Goal: Transaction & Acquisition: Purchase product/service

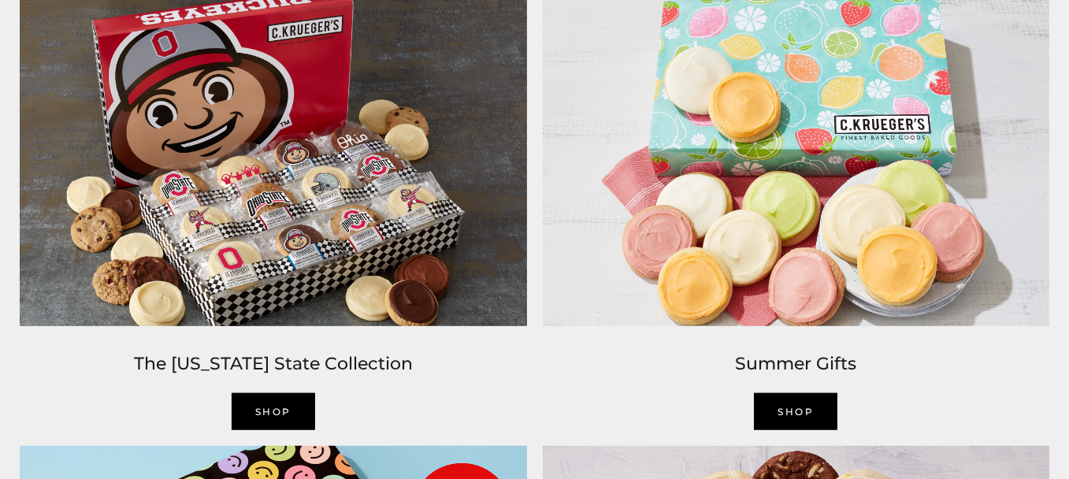
scroll to position [1182, 0]
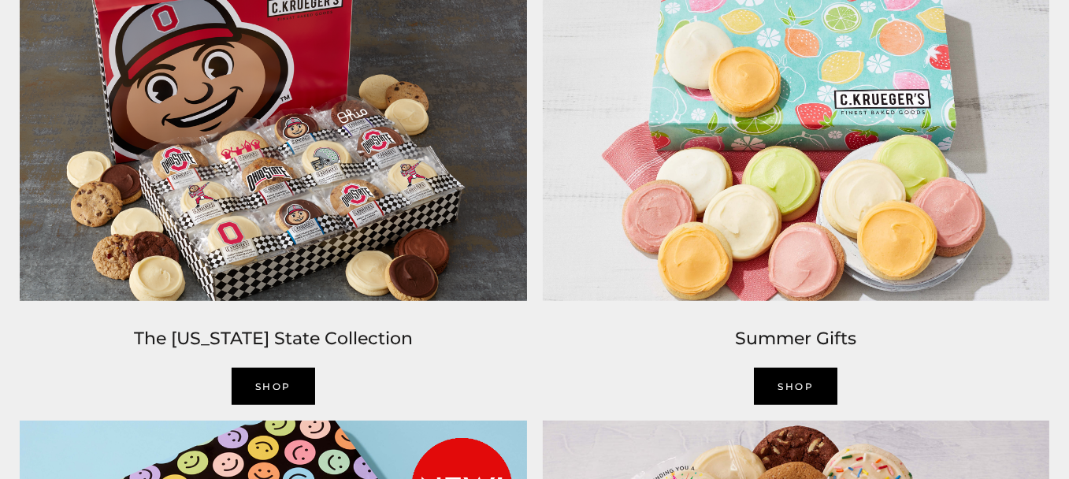
click at [269, 387] on link "SHOP" at bounding box center [274, 386] width 84 height 37
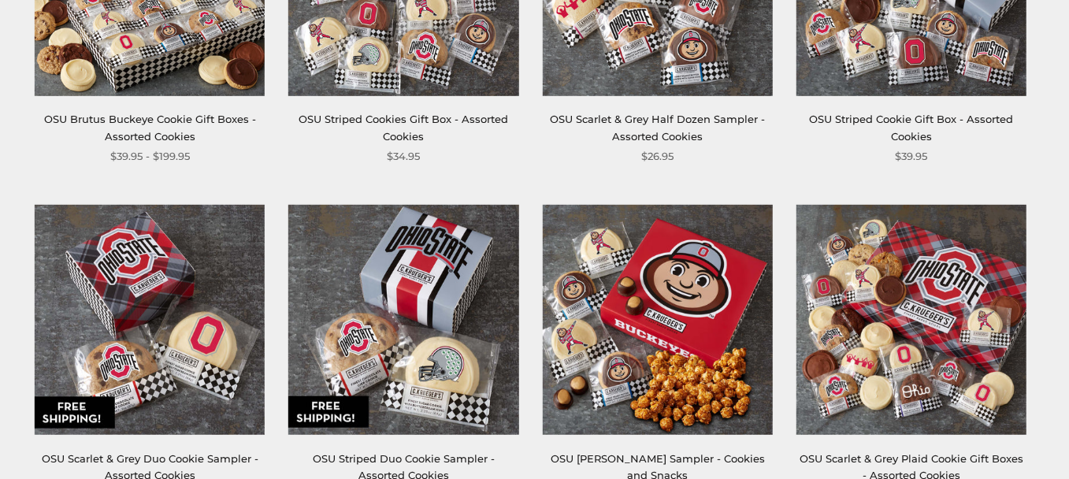
scroll to position [315, 0]
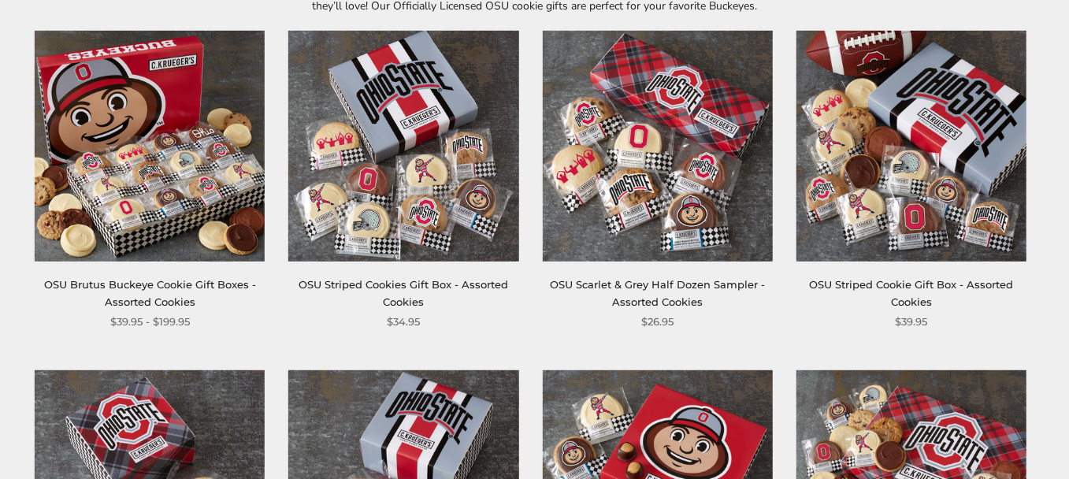
click at [175, 285] on link "OSU Brutus Buckeye Cookie Gift Boxes - Assorted Cookies" at bounding box center [150, 292] width 212 height 29
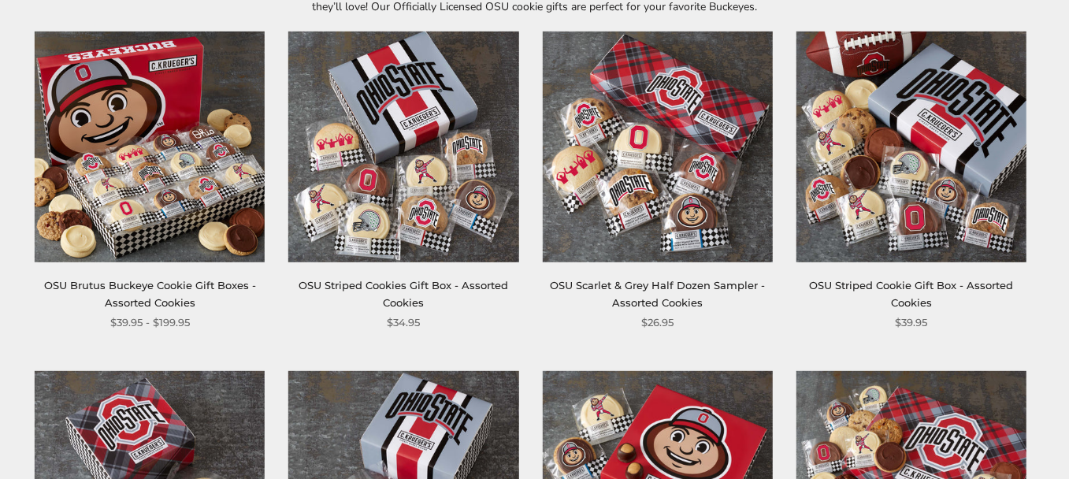
click at [922, 282] on link "OSU Striped Cookie Gift Box - Assorted Cookies" at bounding box center [911, 293] width 204 height 29
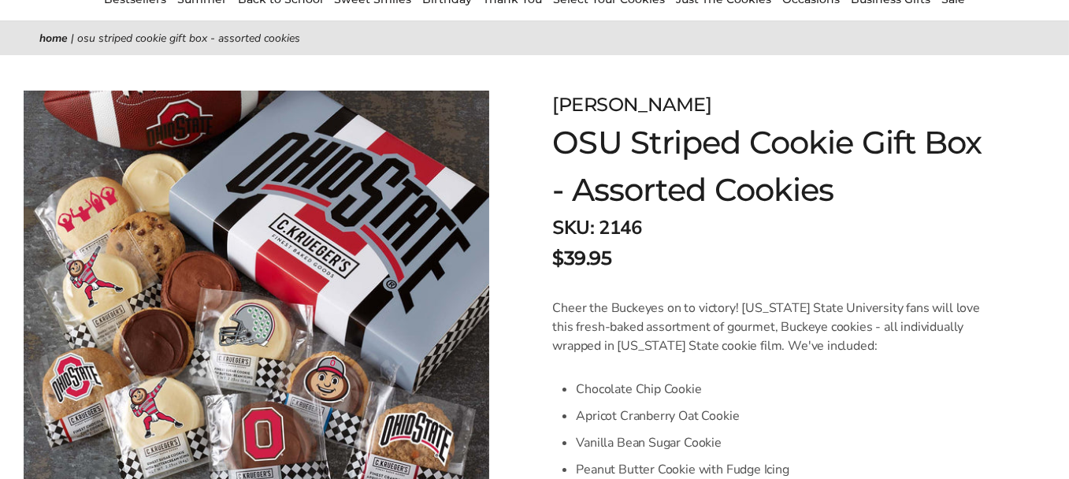
scroll to position [158, 0]
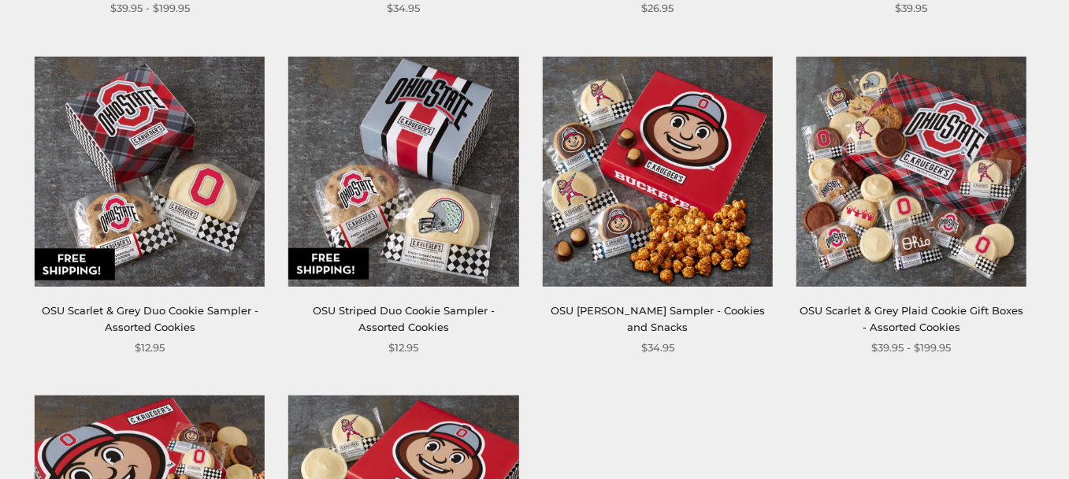
click at [919, 308] on link "OSU Scarlet & Grey Plaid Cookie Gift Boxes - Assorted Cookies" at bounding box center [912, 318] width 224 height 29
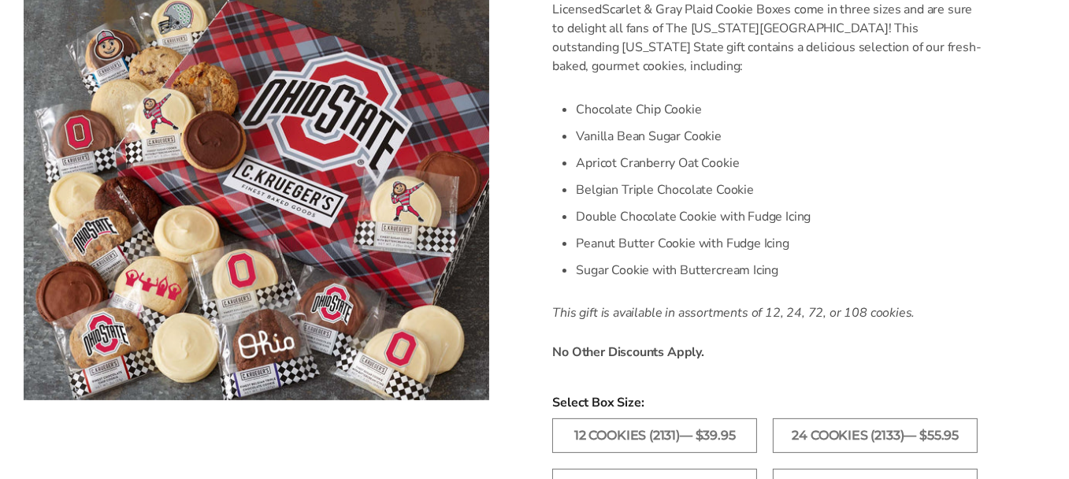
scroll to position [394, 0]
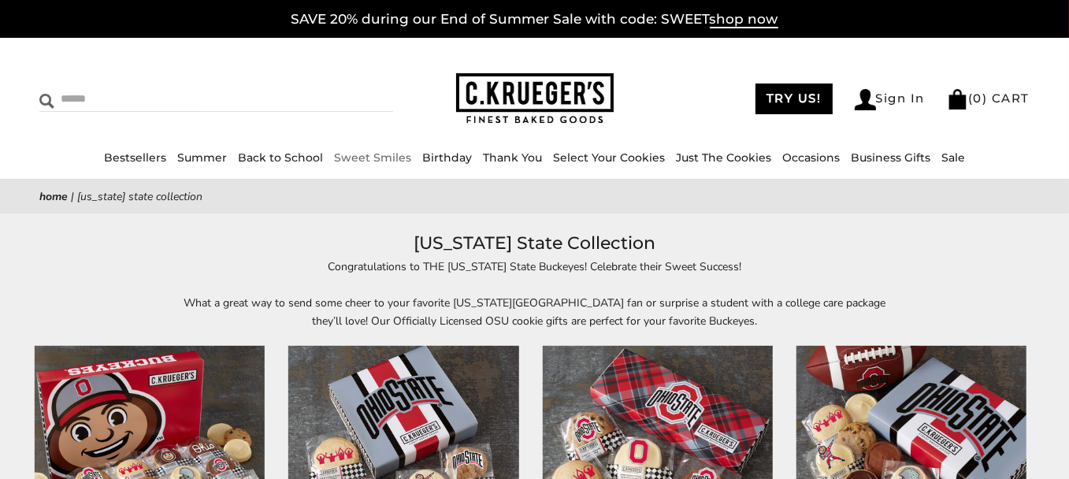
click at [53, 95] on img at bounding box center [46, 101] width 15 height 15
click at [75, 95] on input "Search" at bounding box center [154, 99] width 230 height 24
type input "**********"
click at [351, 88] on input "******" at bounding box center [372, 97] width 43 height 21
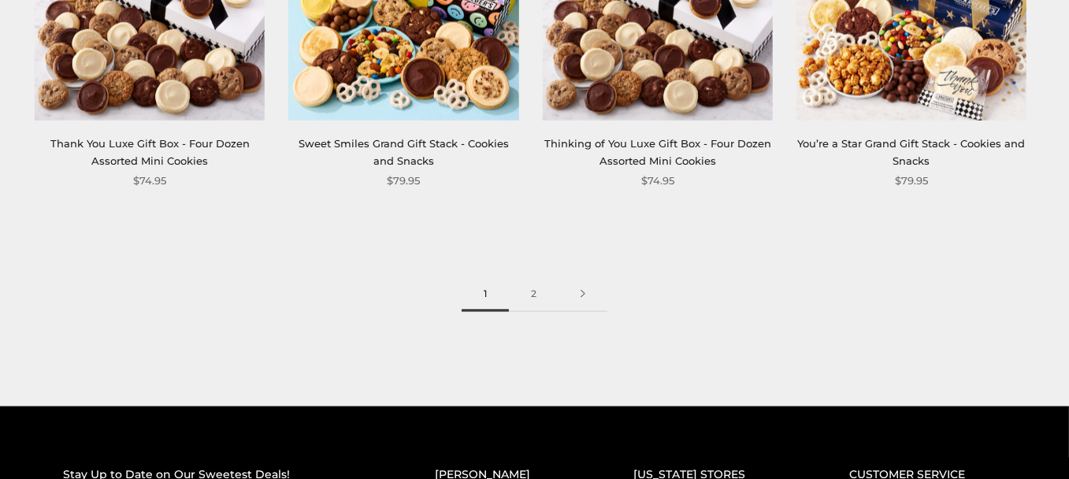
scroll to position [3151, 0]
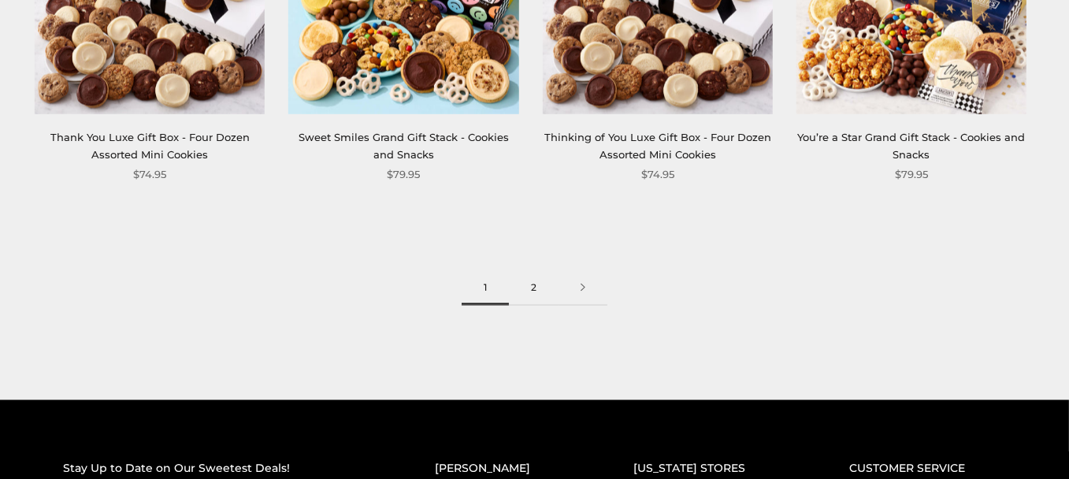
click at [533, 287] on link "2" at bounding box center [534, 287] width 50 height 35
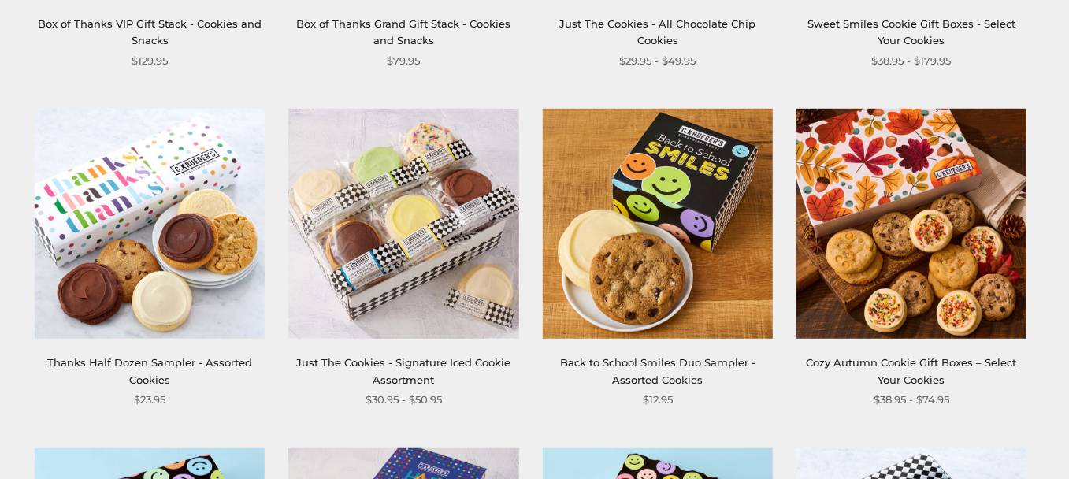
scroll to position [630, 0]
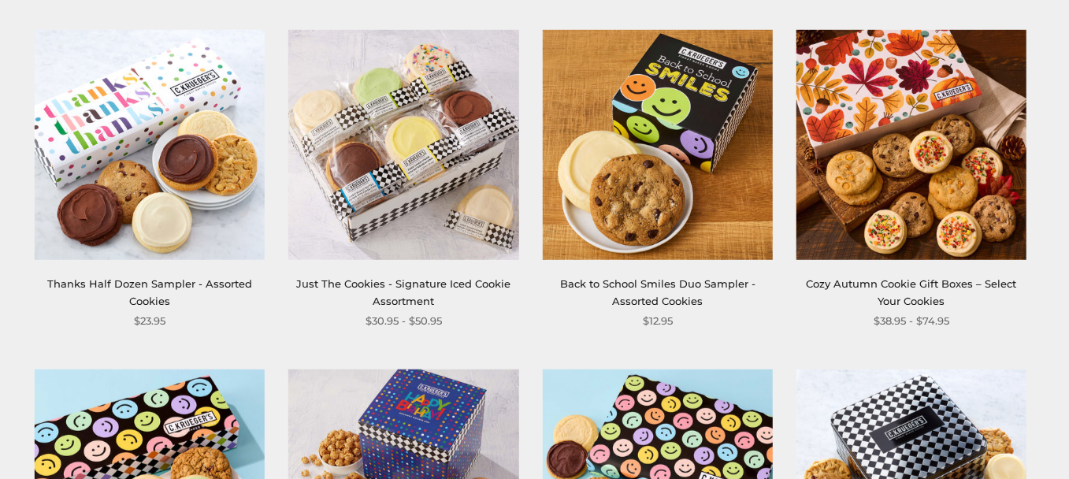
click at [888, 282] on link "Cozy Autumn Cookie Gift Boxes – Select Your Cookies" at bounding box center [911, 291] width 210 height 29
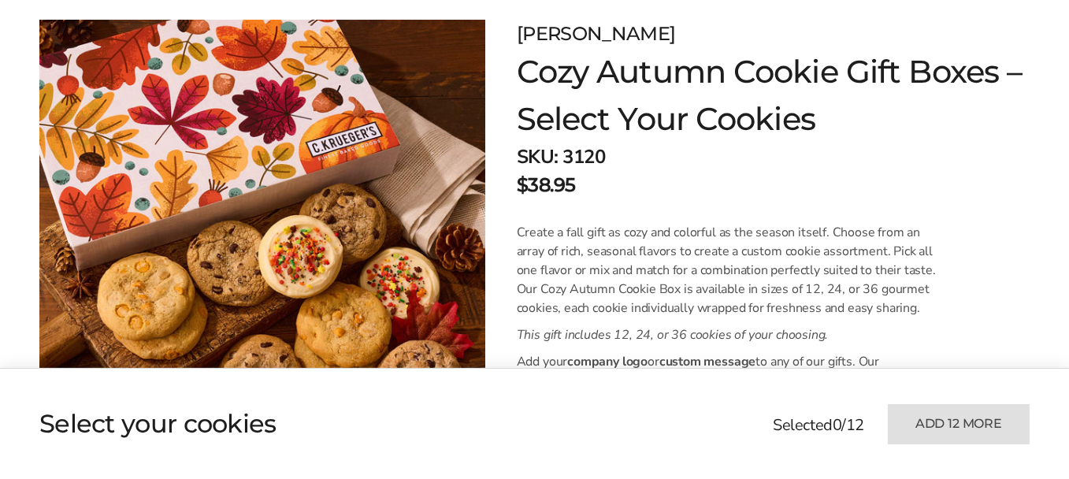
scroll to position [158, 0]
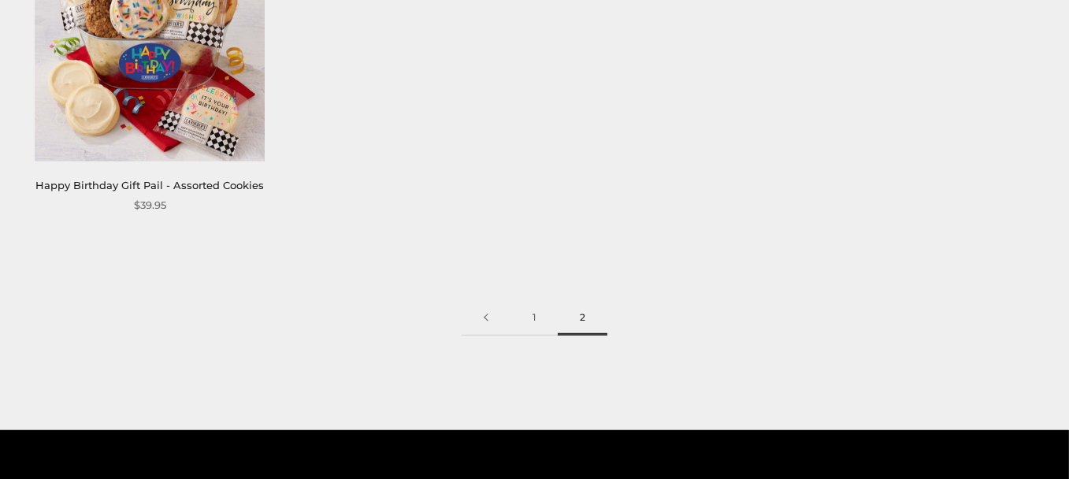
scroll to position [1418, 0]
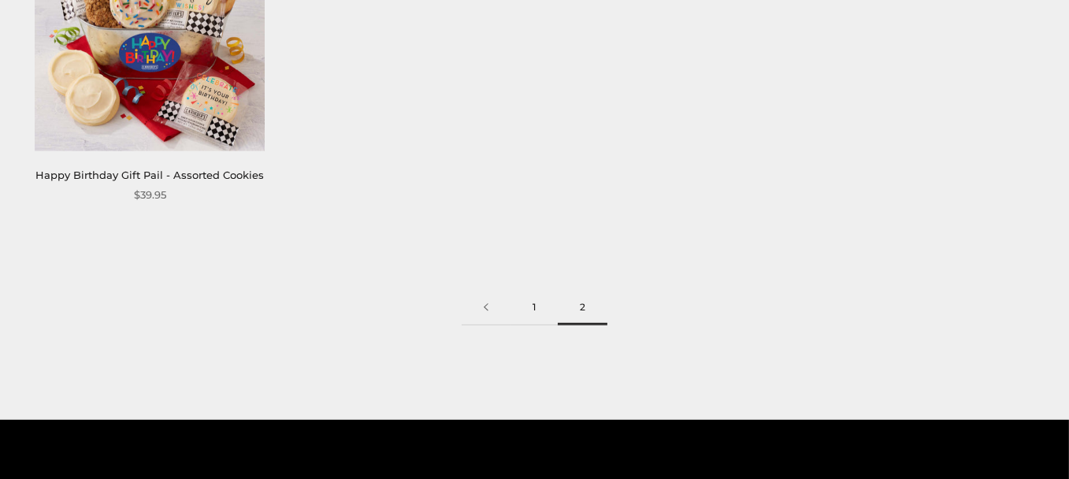
click at [535, 310] on link "1" at bounding box center [533, 307] width 47 height 35
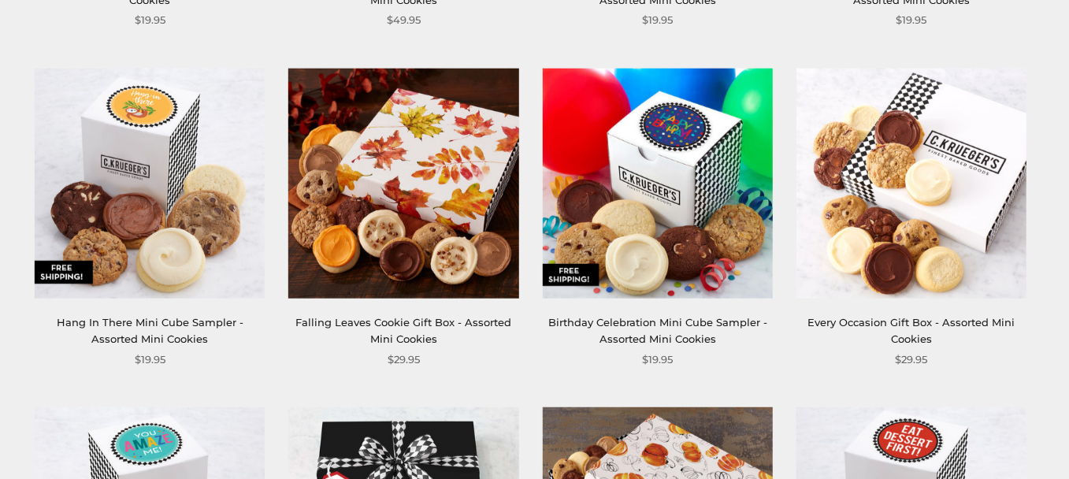
scroll to position [945, 0]
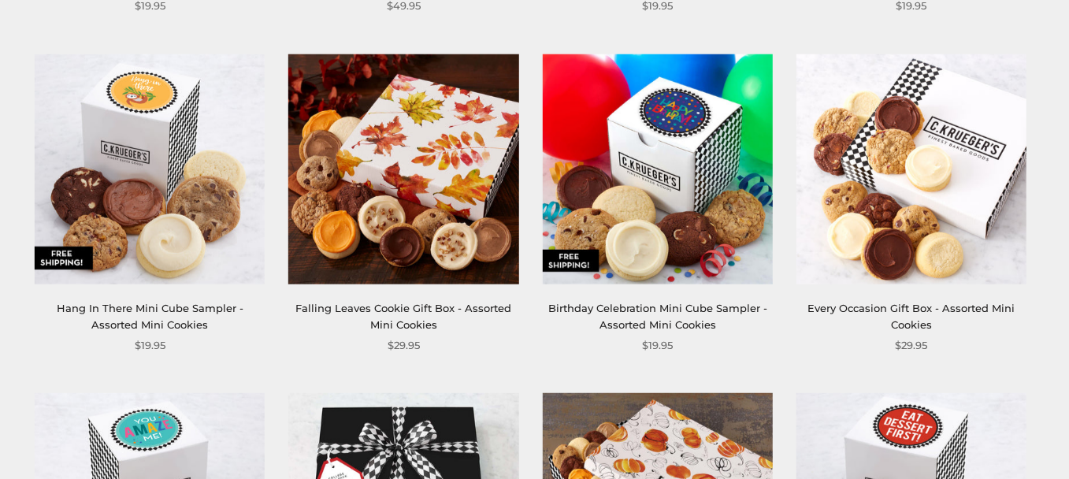
click at [380, 310] on link "Falling Leaves Cookie Gift Box - Assorted Mini Cookies" at bounding box center [403, 316] width 216 height 29
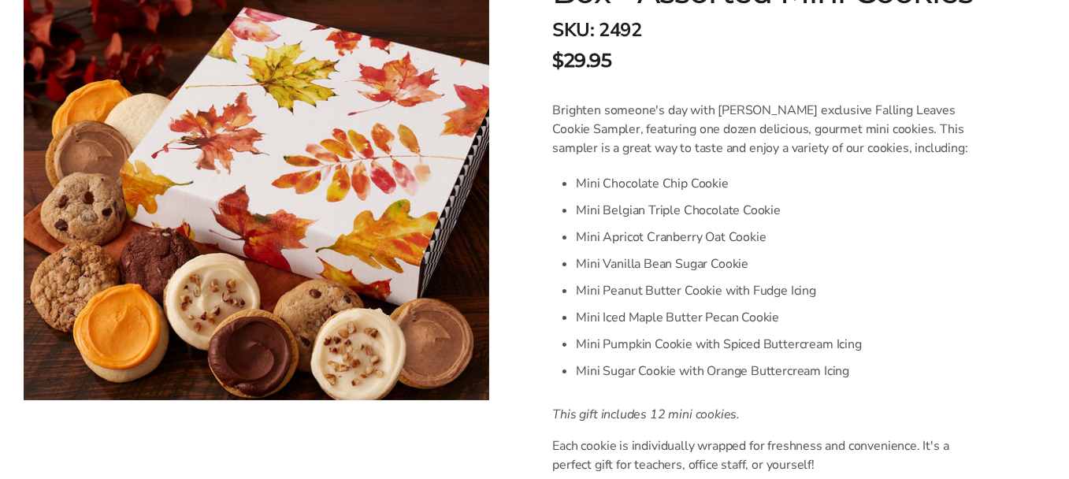
scroll to position [236, 0]
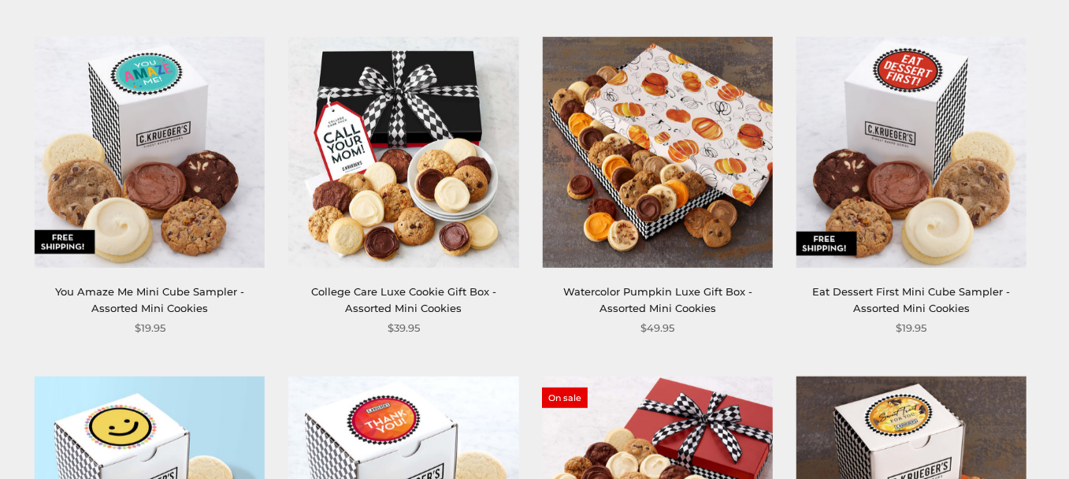
scroll to position [1337, 0]
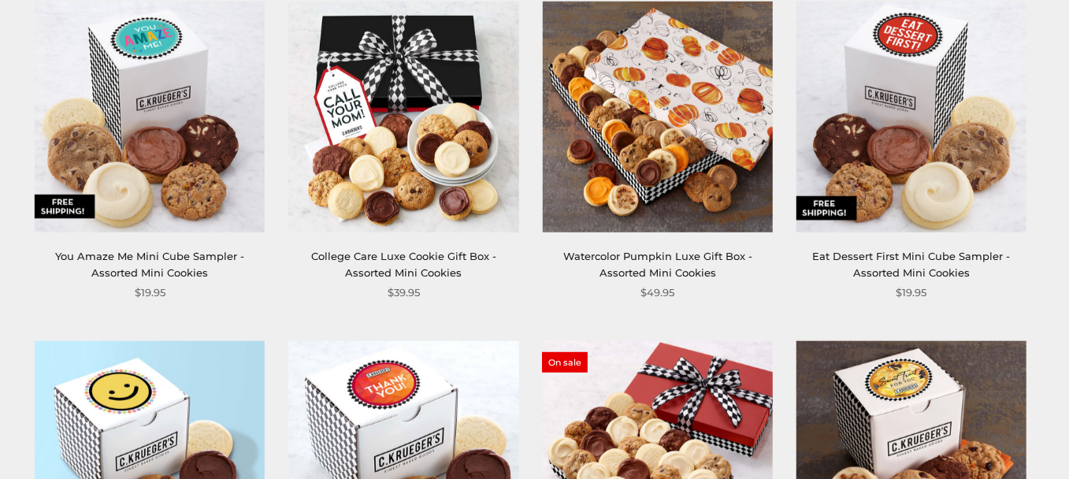
click at [656, 257] on link "Watercolor Pumpkin Luxe Gift Box - Assorted Mini Cookies" at bounding box center [657, 264] width 189 height 29
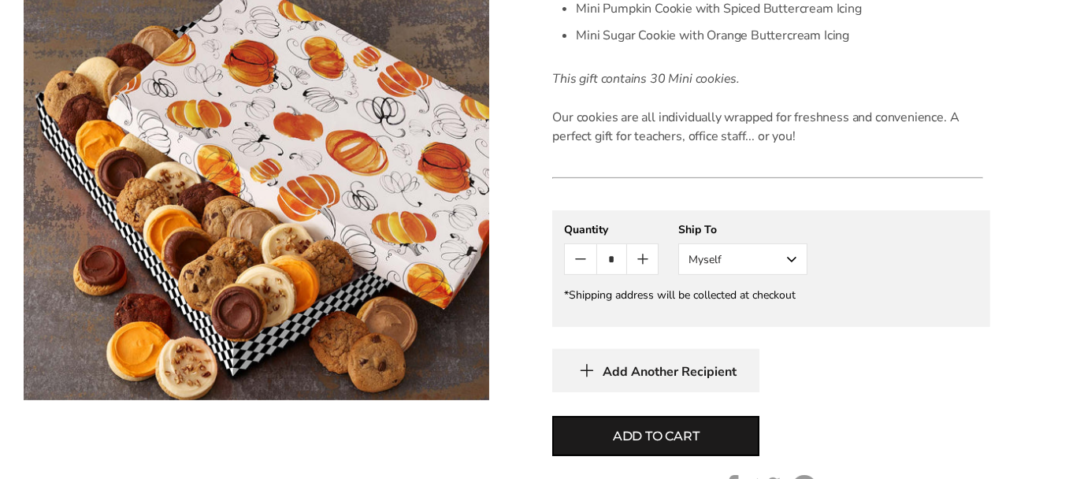
scroll to position [706, 0]
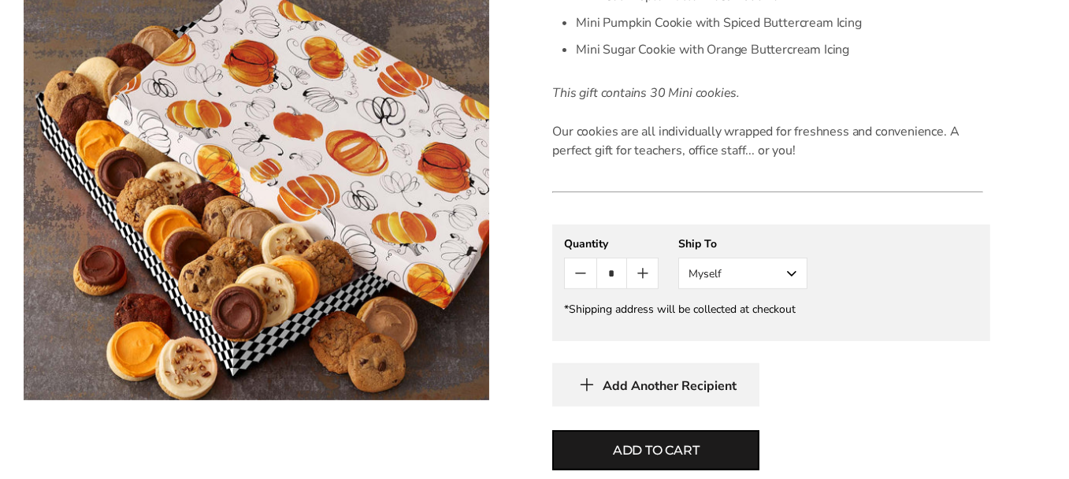
click at [789, 269] on button "Myself" at bounding box center [742, 274] width 129 height 32
click at [917, 343] on div "**********" at bounding box center [771, 316] width 438 height 182
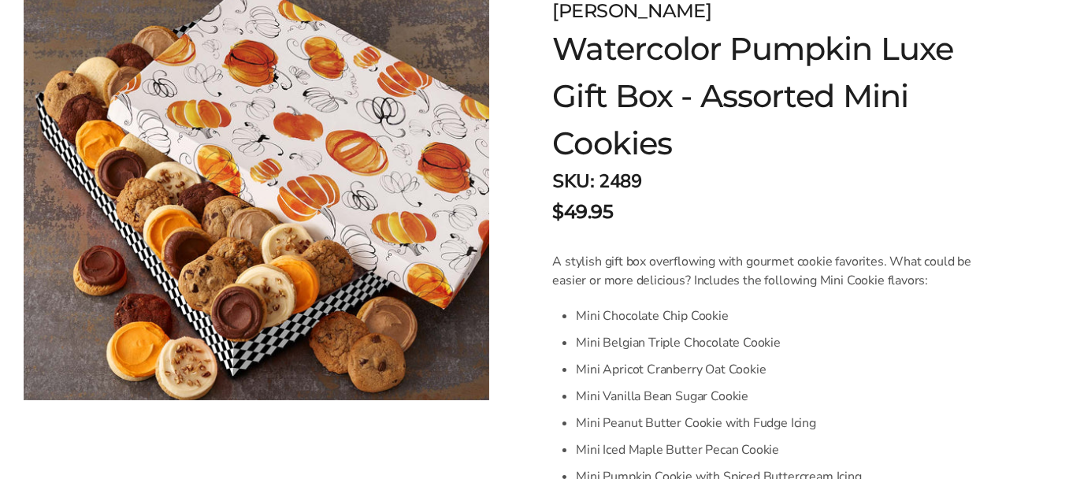
scroll to position [233, 0]
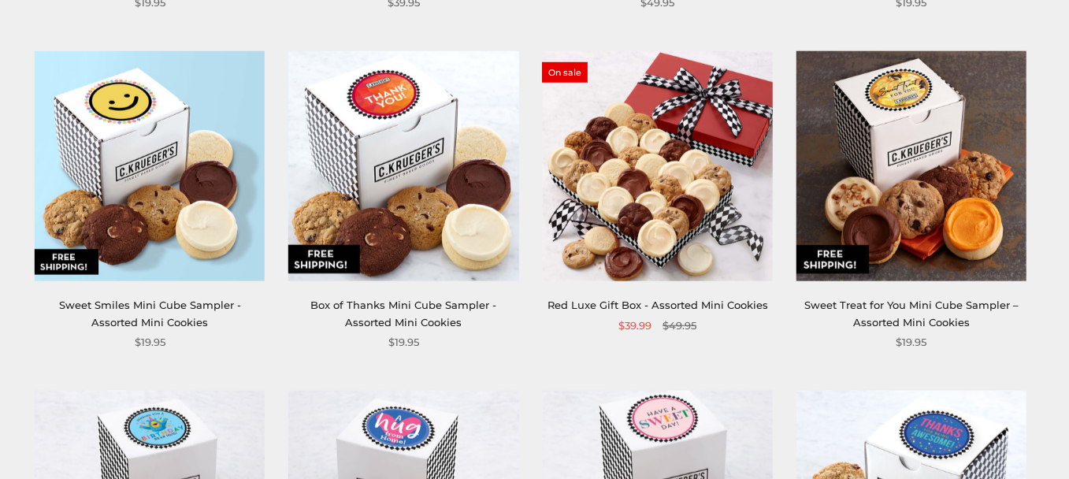
scroll to position [1652, 0]
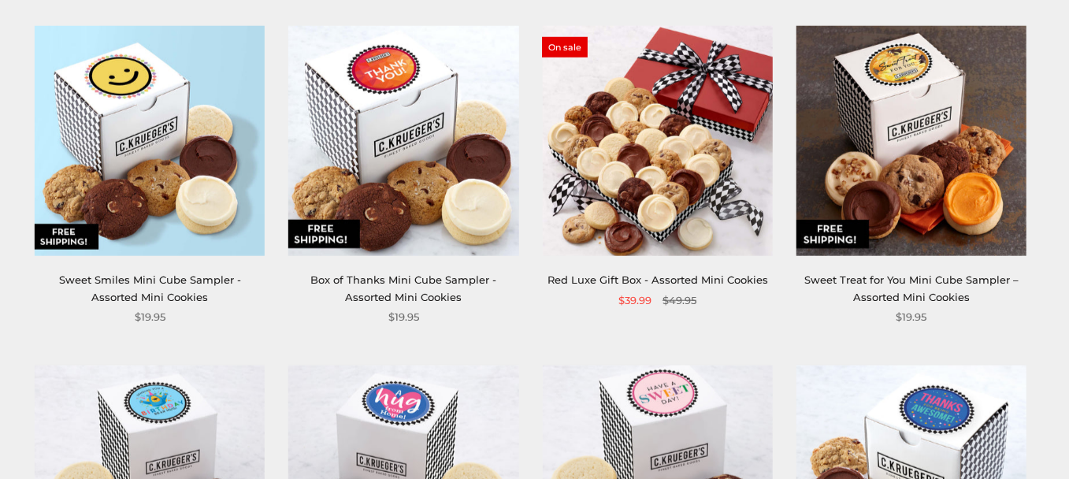
click at [663, 281] on link "Red Luxe Gift Box - Assorted Mini Cookies" at bounding box center [658, 279] width 221 height 13
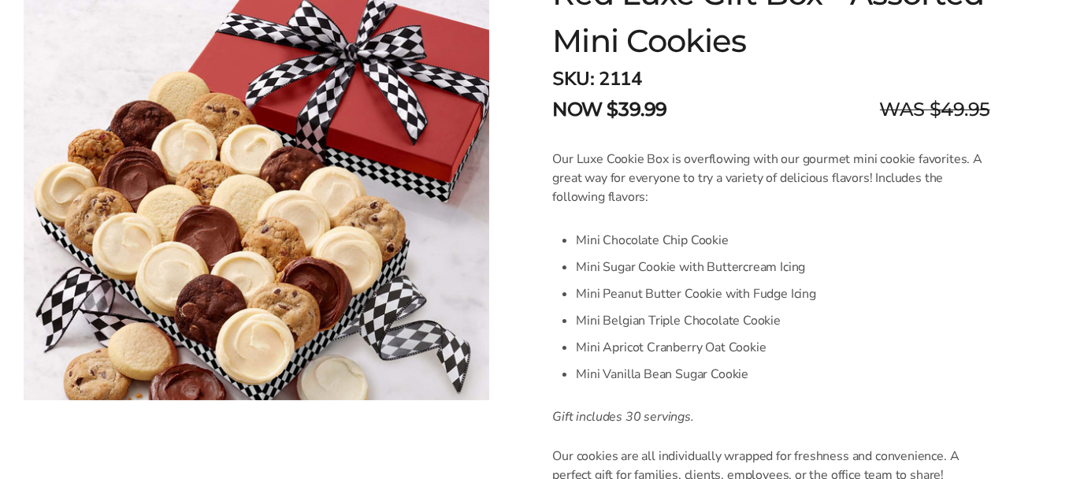
scroll to position [315, 0]
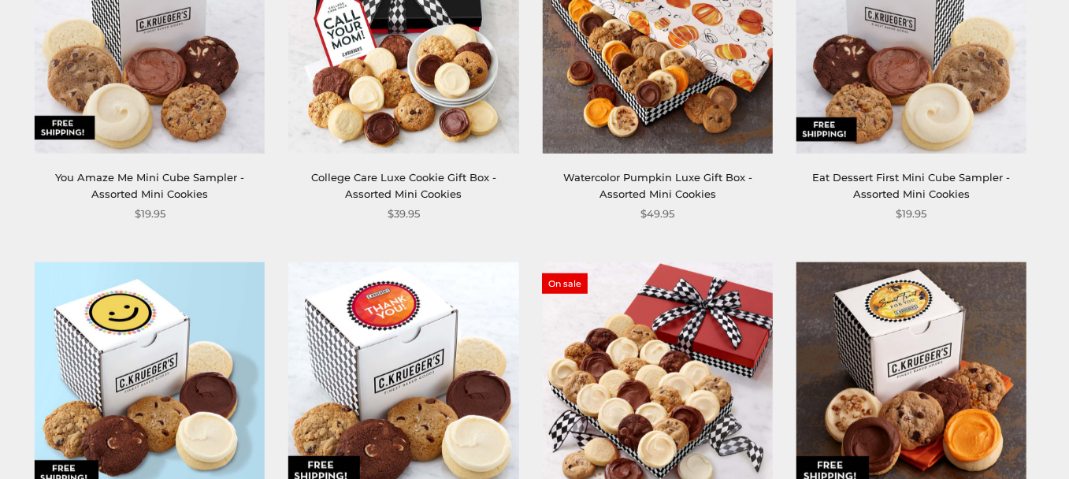
scroll to position [1179, 0]
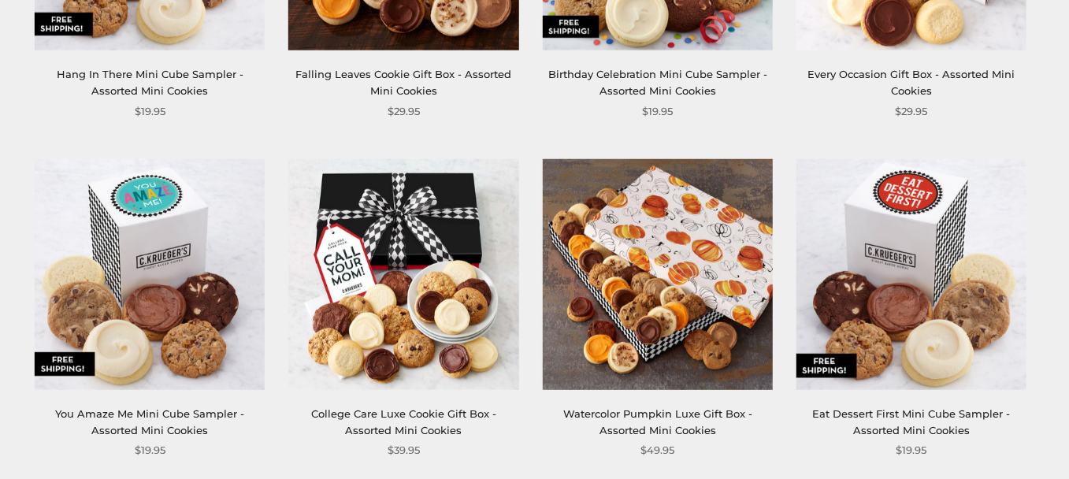
click at [678, 261] on img at bounding box center [657, 274] width 230 height 230
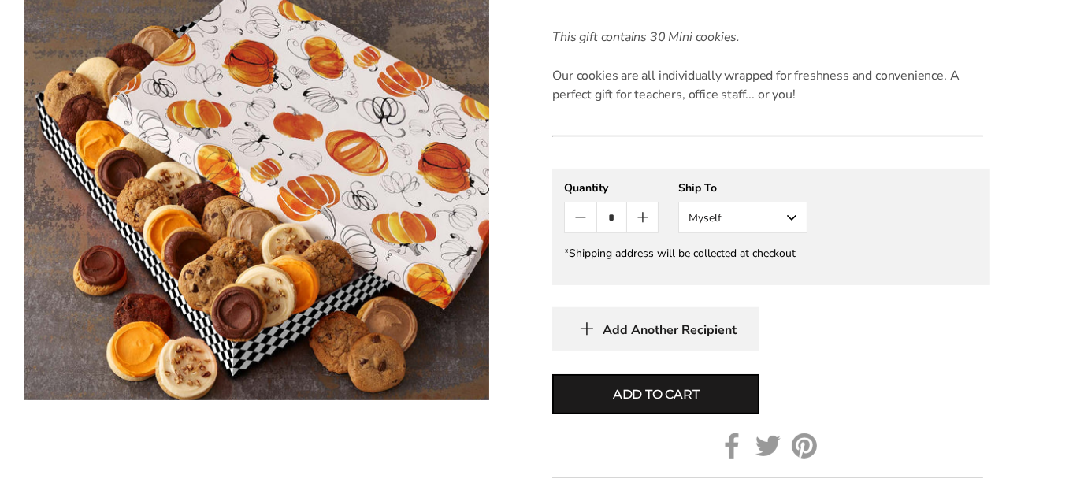
scroll to position [788, 0]
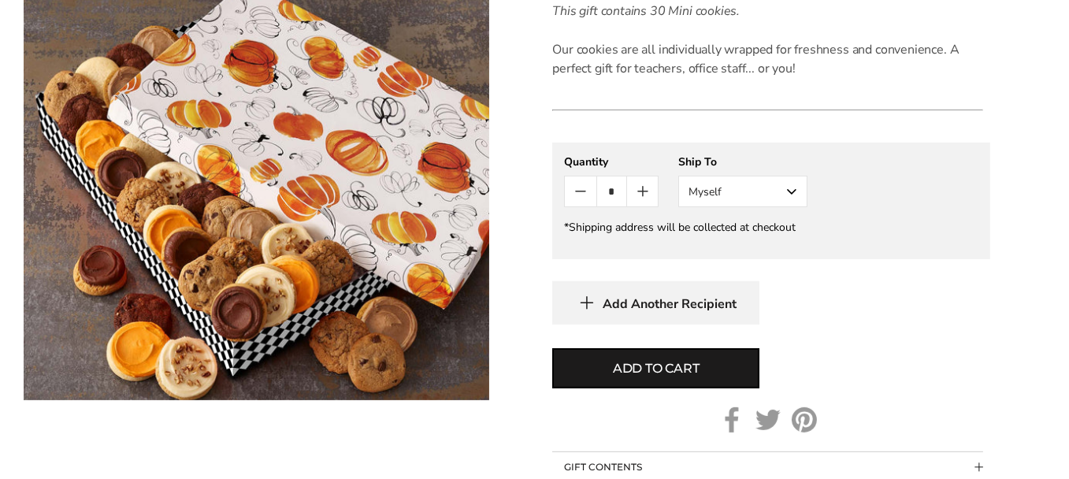
click at [792, 192] on button "Myself" at bounding box center [742, 192] width 129 height 32
click at [726, 247] on button "Other Recipient" at bounding box center [743, 250] width 128 height 28
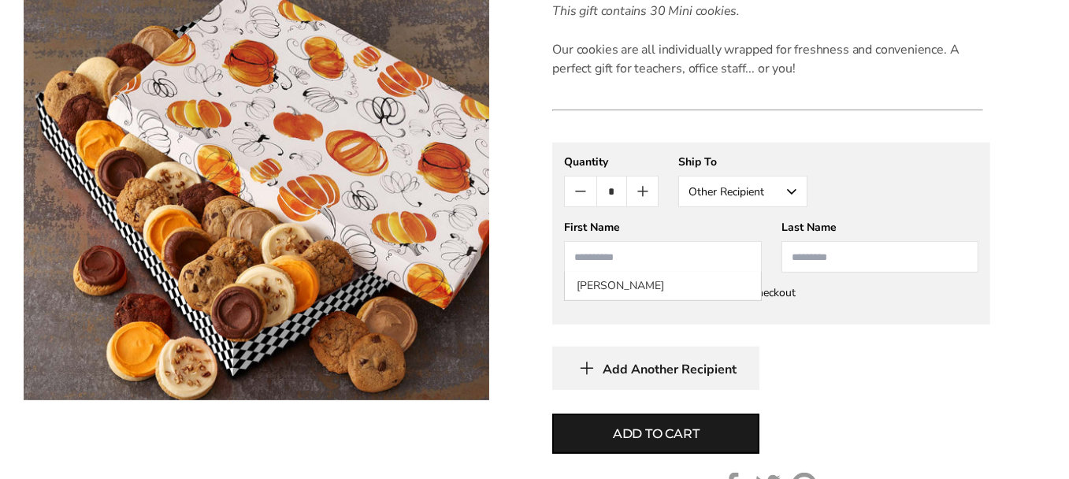
click at [628, 253] on input "First Name" at bounding box center [662, 257] width 197 height 32
click at [622, 288] on li "John Cherrington" at bounding box center [662, 286] width 195 height 28
type input "****"
type input "**********"
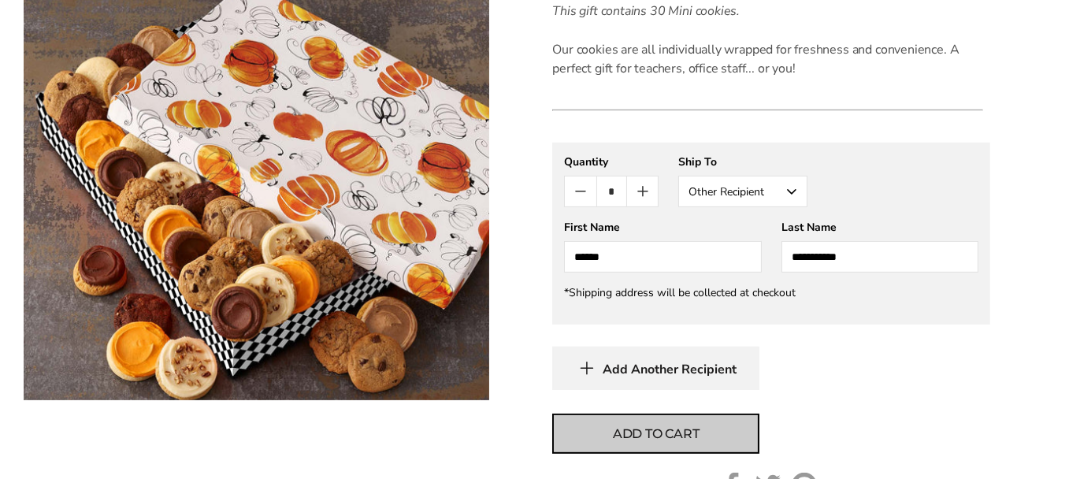
click at [649, 432] on span "Add to cart" at bounding box center [656, 434] width 87 height 19
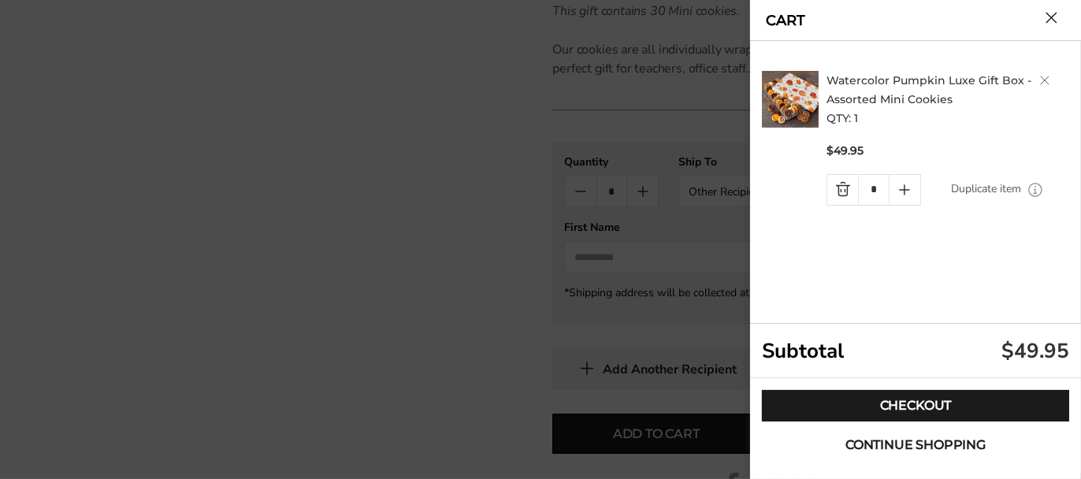
click at [868, 442] on span "Continue shopping" at bounding box center [915, 445] width 140 height 13
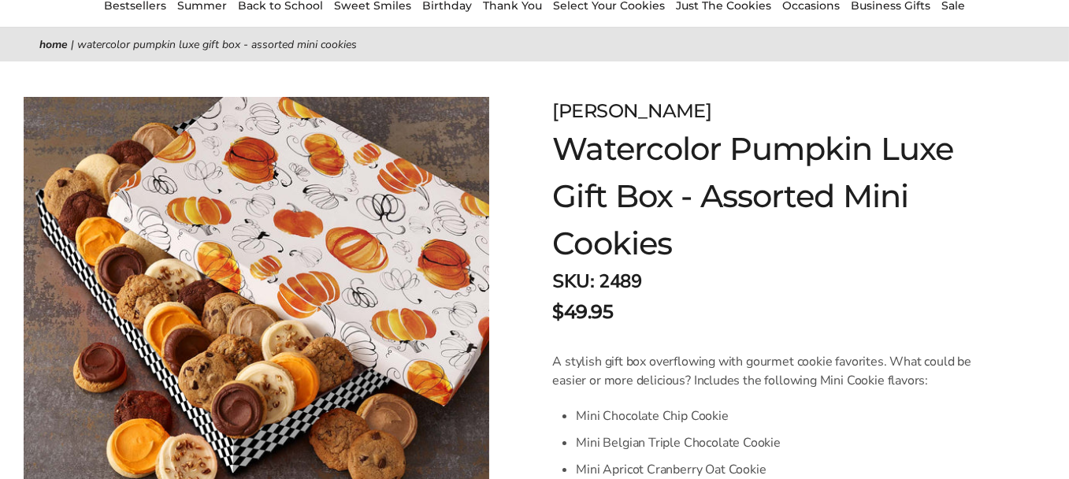
scroll to position [0, 0]
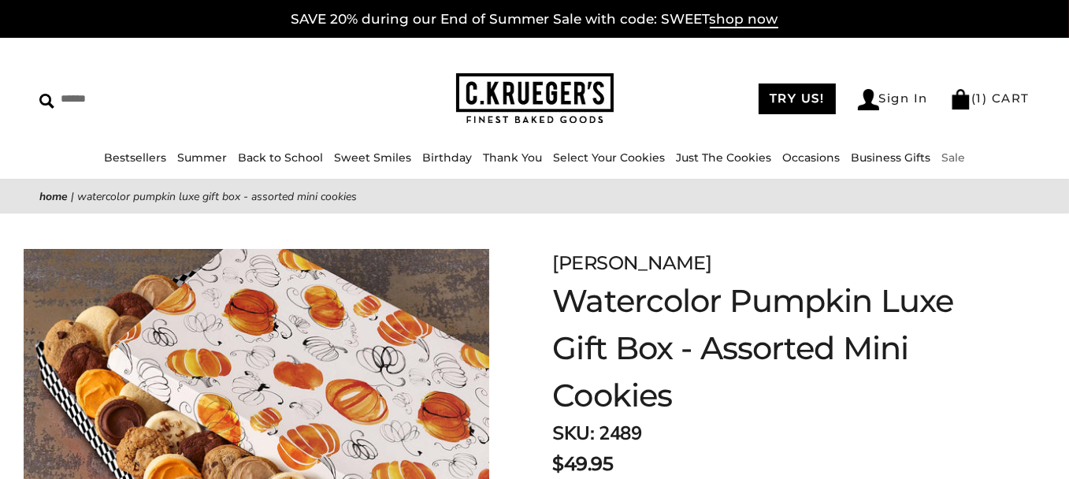
click at [965, 158] on link "Sale" at bounding box center [953, 157] width 24 height 14
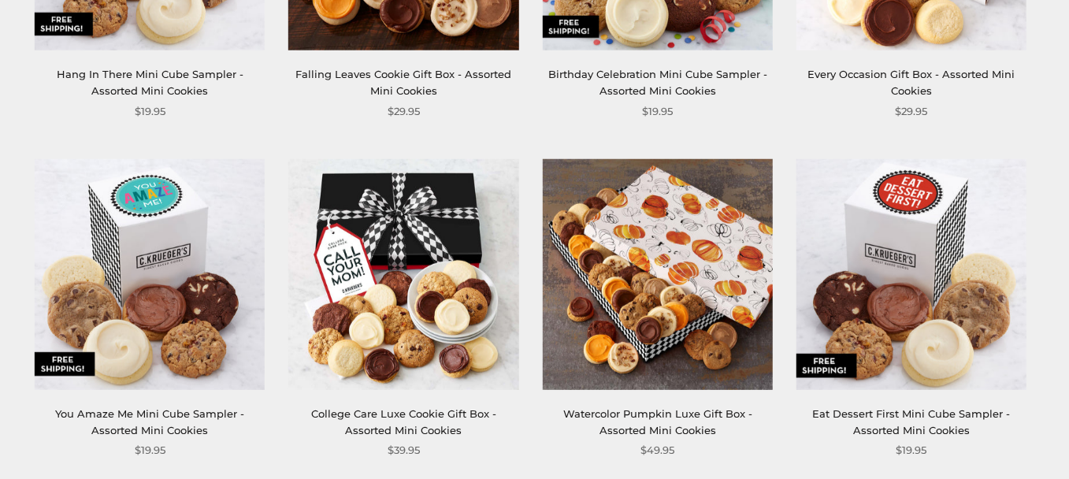
drag, startPoint x: 0, startPoint y: 0, endPoint x: 340, endPoint y: 221, distance: 406.0
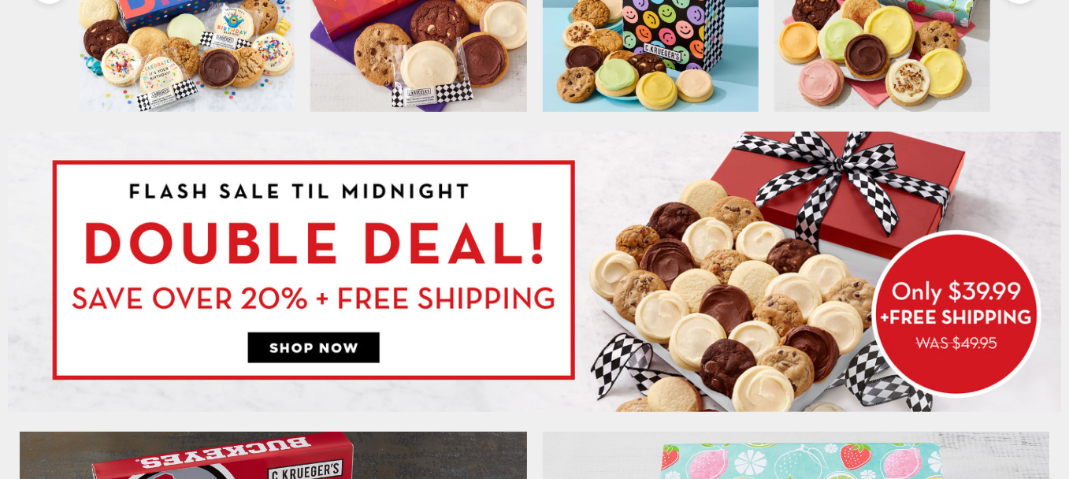
scroll to position [709, 0]
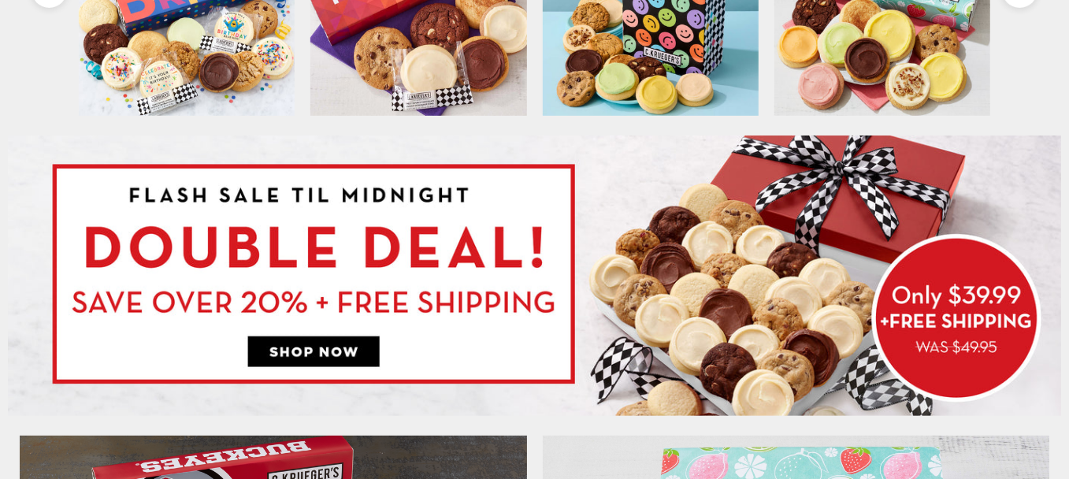
click at [328, 353] on img at bounding box center [534, 275] width 1053 height 280
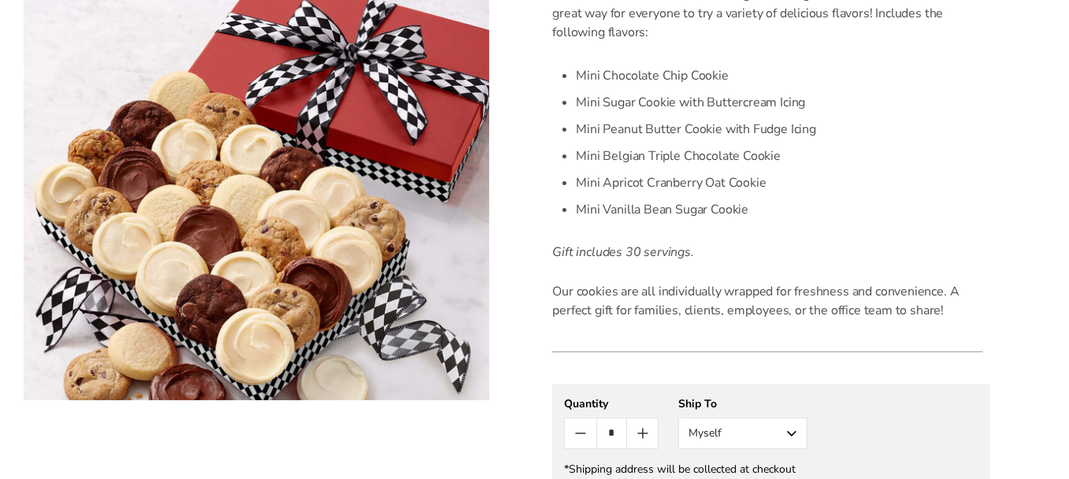
scroll to position [315, 0]
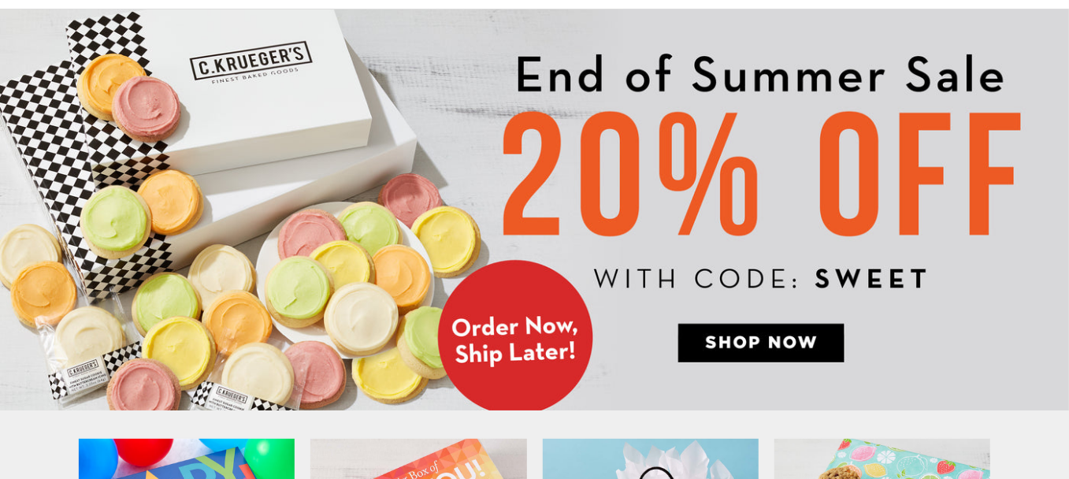
scroll to position [79, 0]
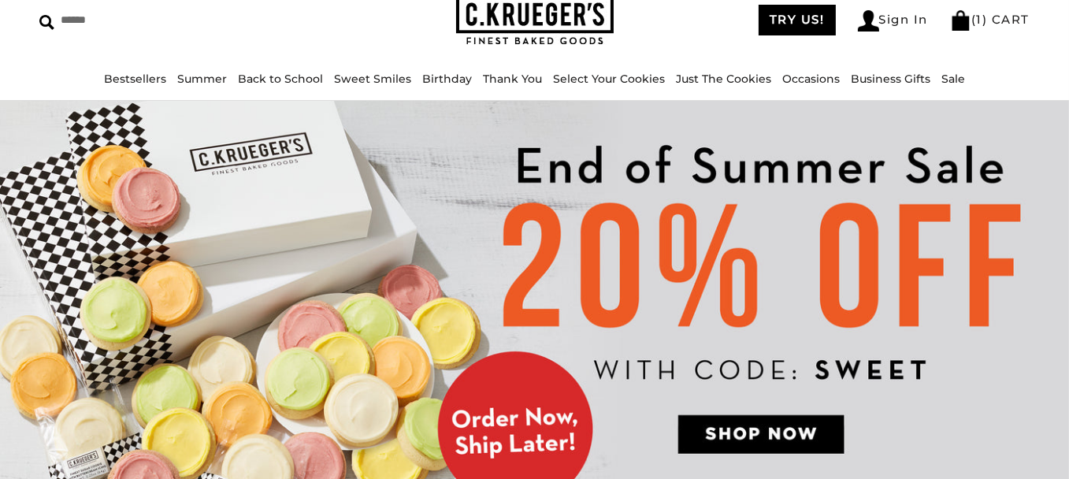
click at [747, 426] on img at bounding box center [534, 301] width 1069 height 401
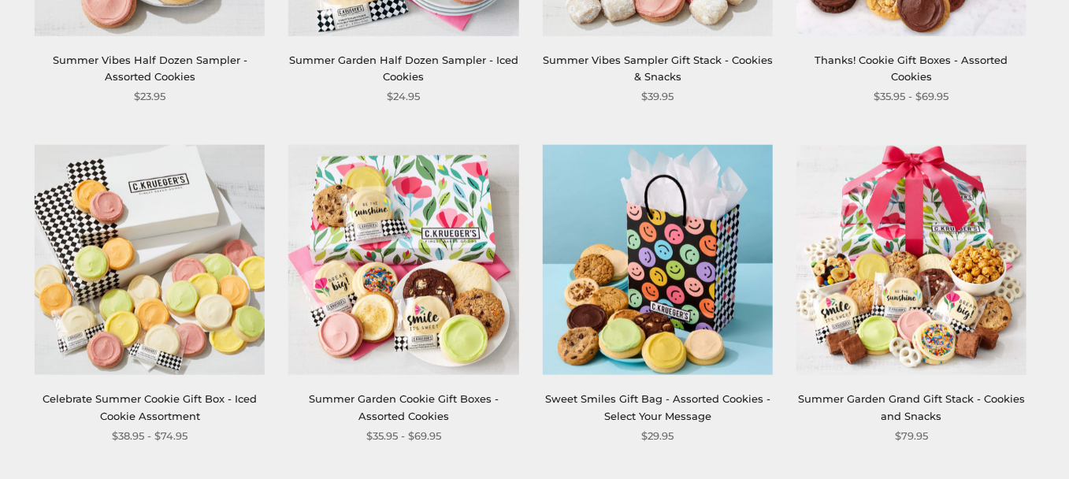
scroll to position [1497, 0]
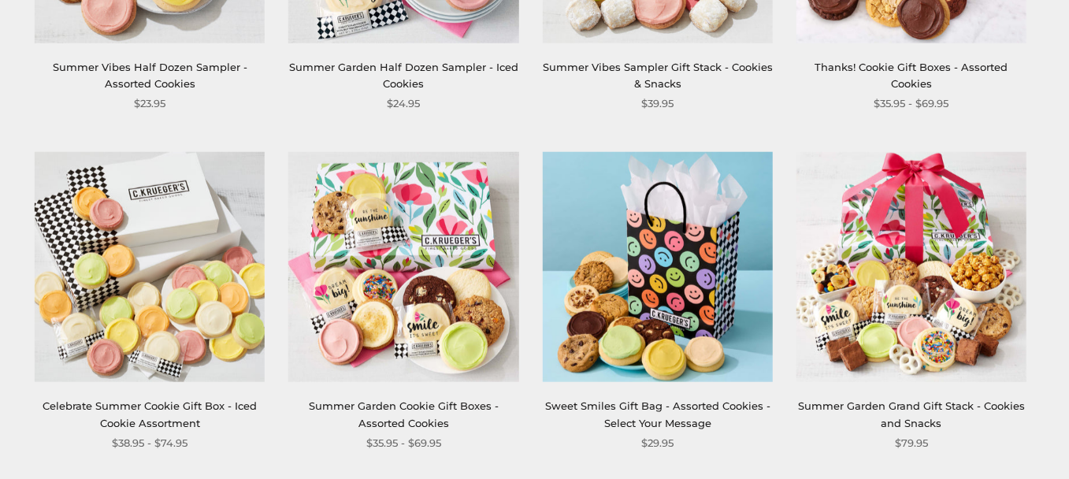
click at [173, 409] on link "Celebrate Summer Cookie Gift Box - Iced Cookie Assortment" at bounding box center [150, 413] width 214 height 29
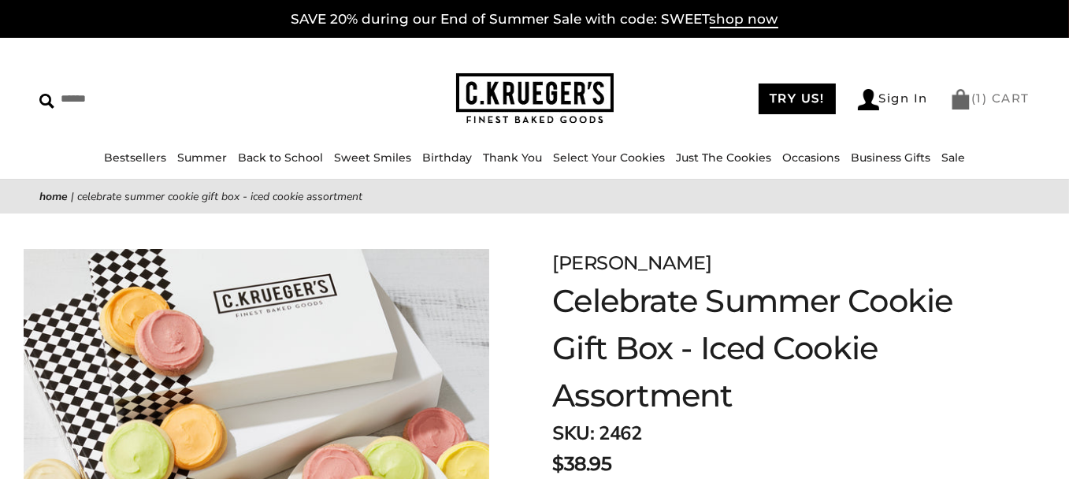
click at [960, 99] on img at bounding box center [960, 99] width 21 height 20
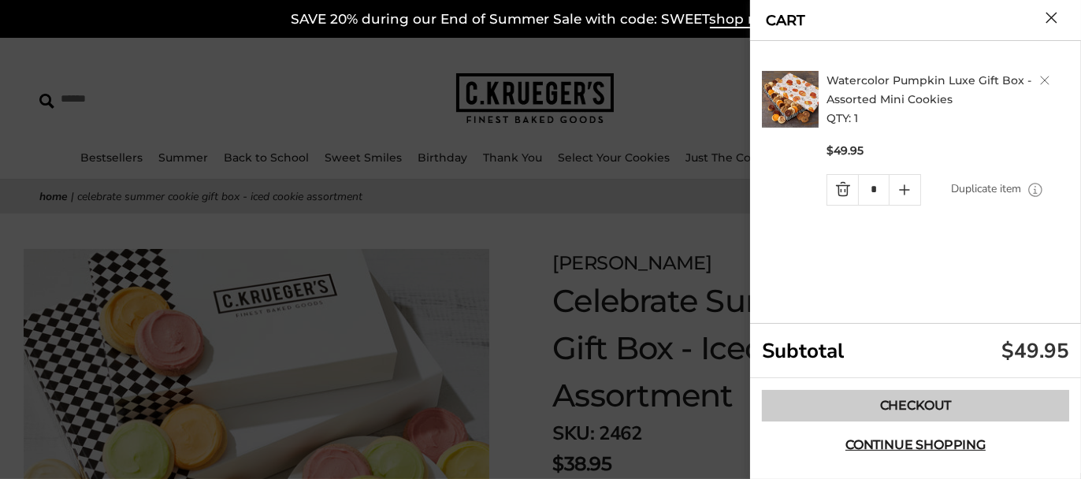
click at [915, 410] on link "Checkout" at bounding box center [915, 406] width 307 height 32
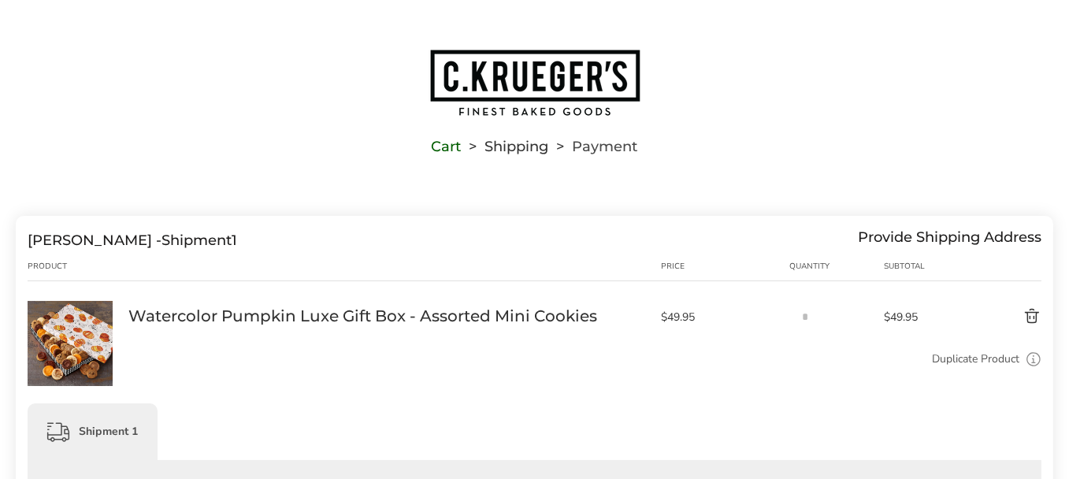
click at [920, 237] on div "Provide Shipping Address" at bounding box center [950, 240] width 184 height 17
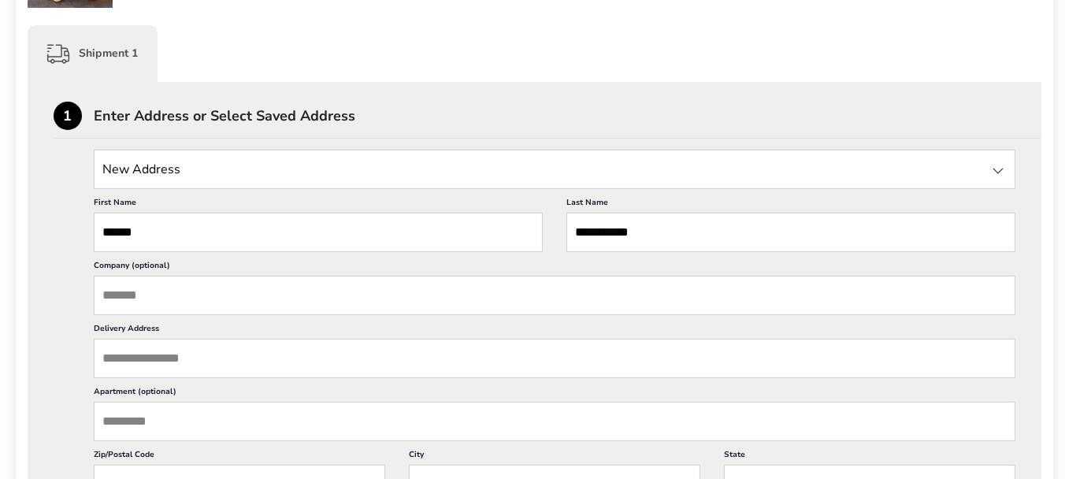
scroll to position [394, 0]
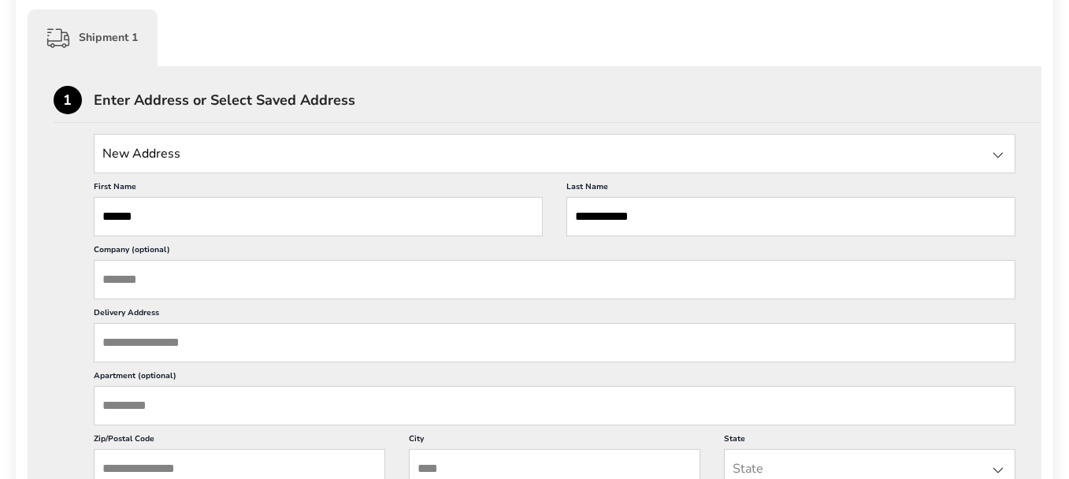
click at [147, 338] on input "Delivery Address" at bounding box center [555, 342] width 922 height 39
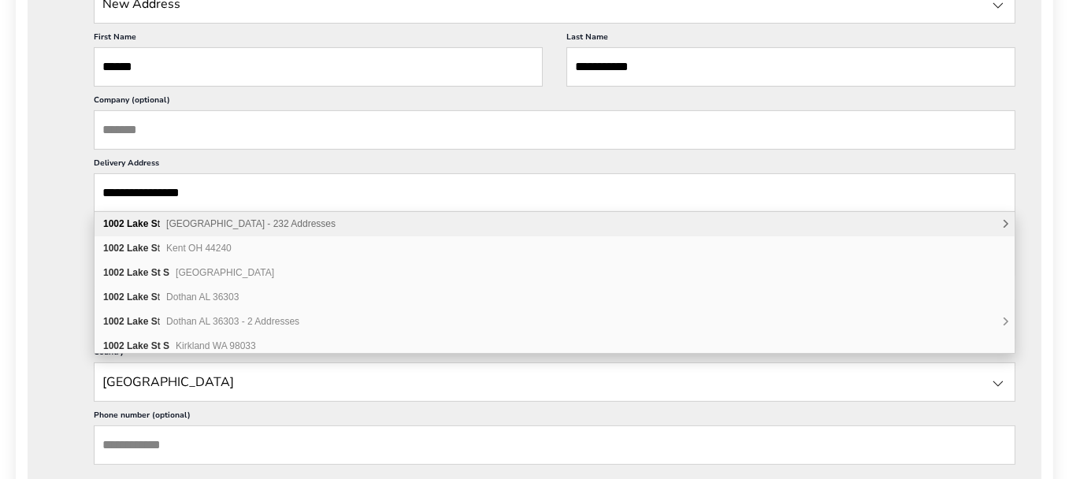
scroll to position [551, 0]
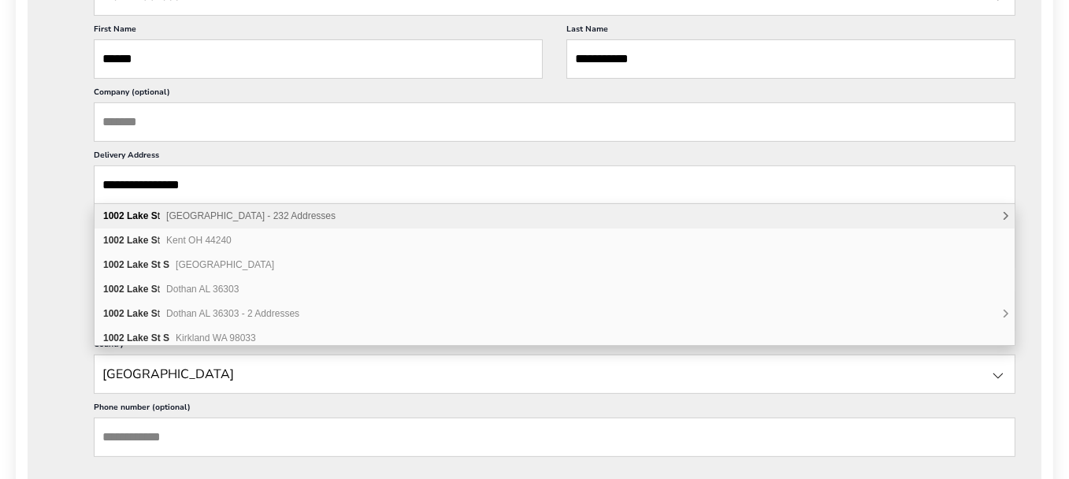
type input "**********"
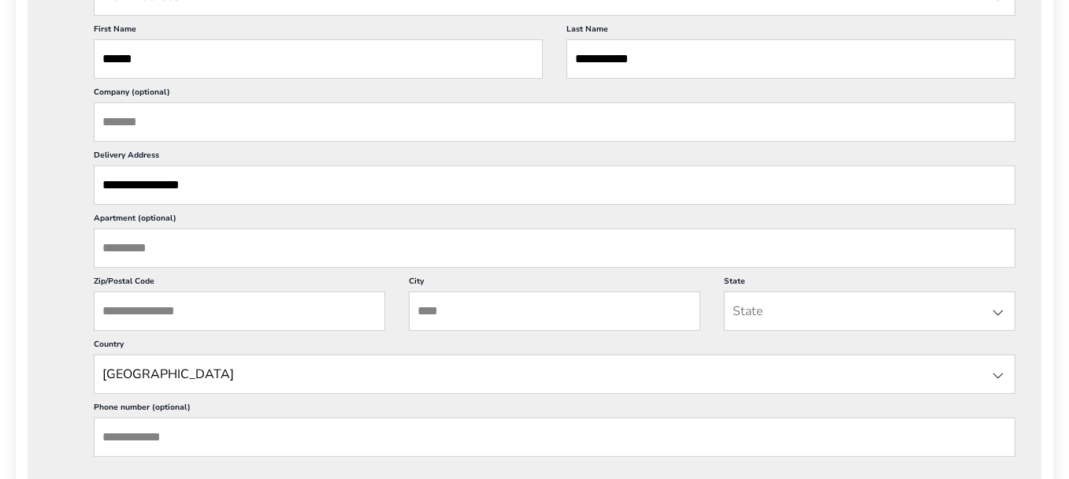
click at [54, 296] on div "**********" at bounding box center [535, 248] width 962 height 545
click at [139, 245] on input "Apartment (optional)" at bounding box center [555, 247] width 922 height 39
type input "***"
click at [125, 303] on input "Zip/Postal Code" at bounding box center [239, 310] width 291 height 39
type input "**********"
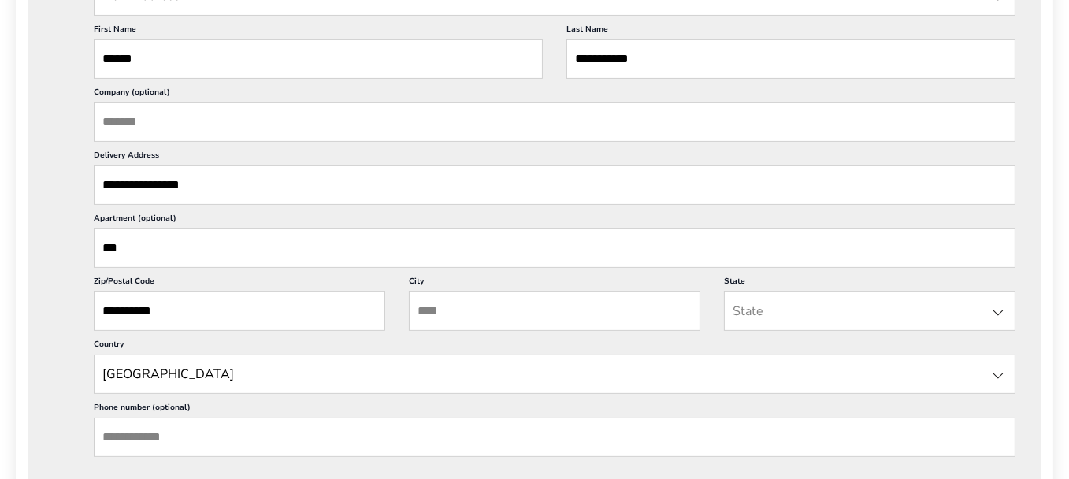
click at [423, 306] on input "City" at bounding box center [554, 310] width 291 height 39
type input "********"
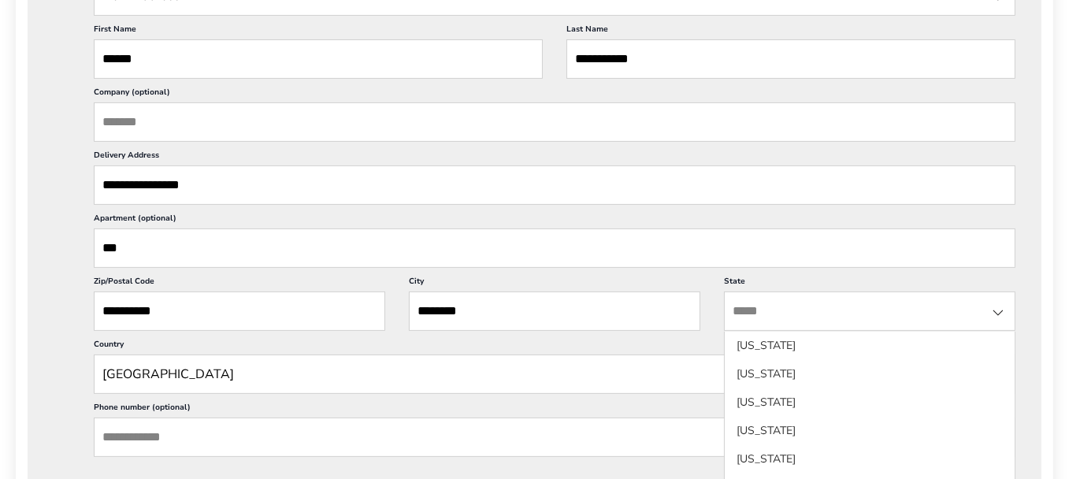
click at [781, 318] on input "State" at bounding box center [869, 310] width 291 height 39
click at [1000, 312] on div at bounding box center [998, 312] width 19 height 19
drag, startPoint x: 1008, startPoint y: 328, endPoint x: 1008, endPoint y: 379, distance: 51.2
click at [1008, 379] on ul "Alabama Alaska American Samoa Arizona Arkansas California Colorado Connecticut …" at bounding box center [869, 450] width 291 height 236
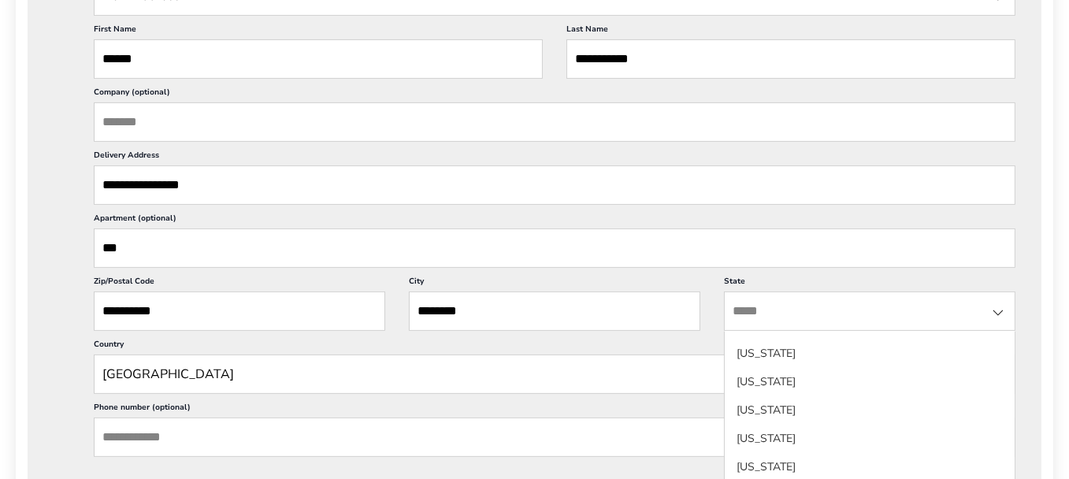
scroll to position [1265, 0]
drag, startPoint x: 997, startPoint y: 304, endPoint x: 998, endPoint y: 313, distance: 8.7
click at [998, 313] on div at bounding box center [998, 312] width 19 height 19
click at [997, 306] on div at bounding box center [998, 312] width 19 height 19
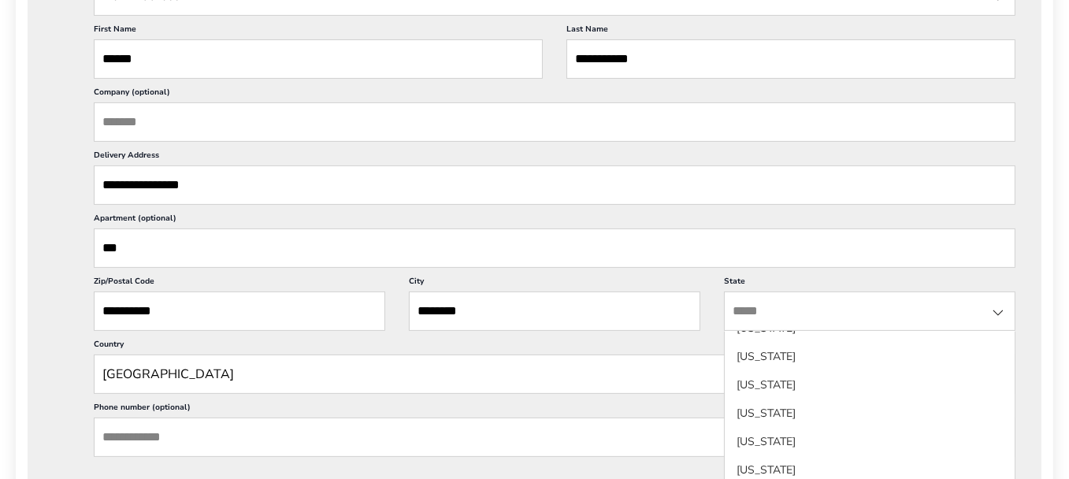
click at [997, 306] on div at bounding box center [998, 312] width 19 height 19
drag, startPoint x: 999, startPoint y: 406, endPoint x: 1010, endPoint y: 477, distance: 71.0
click at [1010, 477] on ul "Alabama Alaska American Samoa Arizona Arkansas California Colorado Connecticut …" at bounding box center [869, 450] width 291 height 236
click at [767, 300] on input "State" at bounding box center [869, 310] width 291 height 39
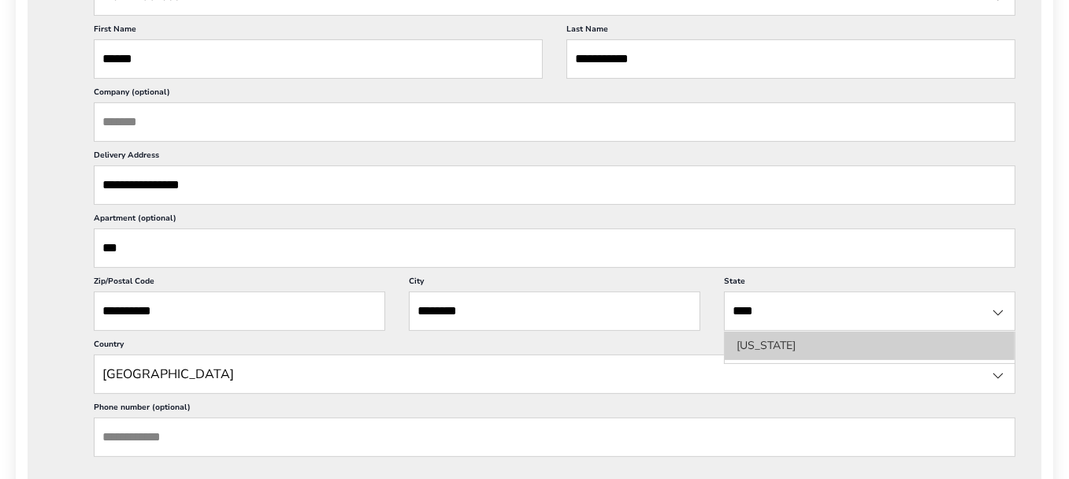
type input "****"
click at [748, 343] on li "Washington" at bounding box center [870, 346] width 290 height 28
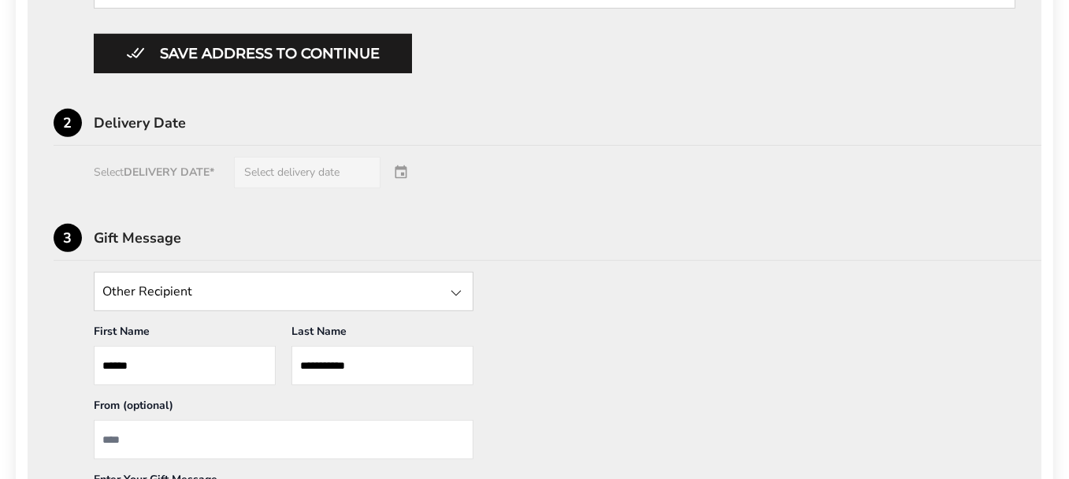
scroll to position [1103, 0]
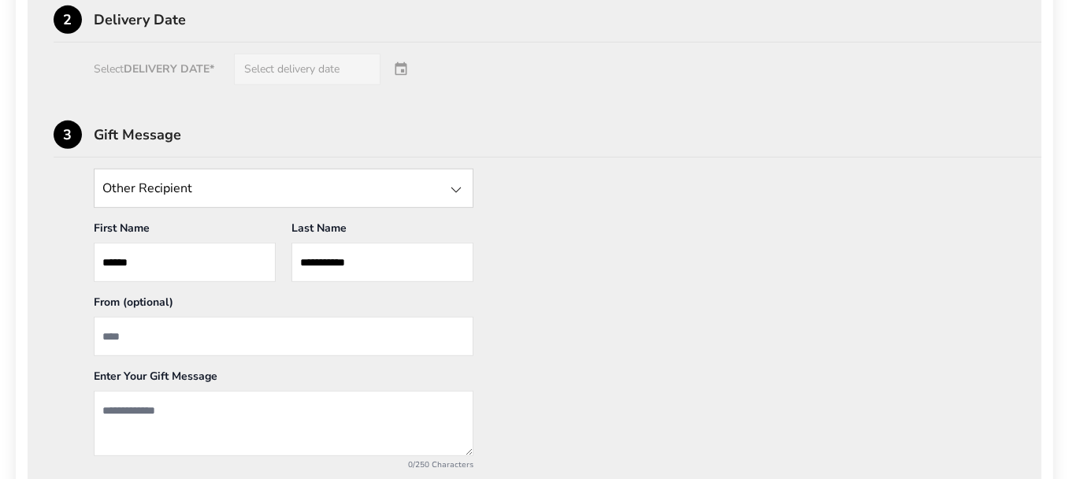
click at [451, 180] on div at bounding box center [456, 189] width 19 height 19
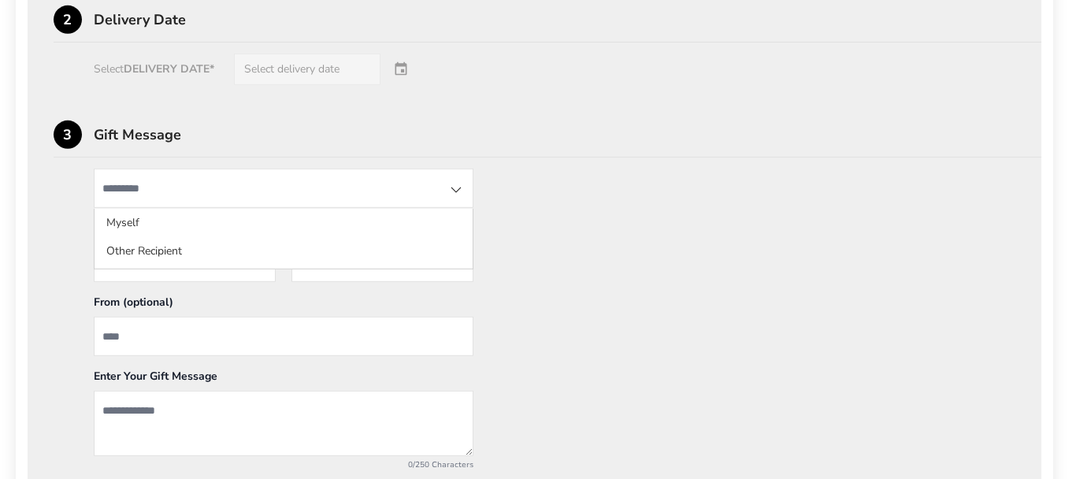
click at [458, 184] on div at bounding box center [456, 189] width 19 height 19
click at [525, 213] on div "**********" at bounding box center [535, 333] width 962 height 329
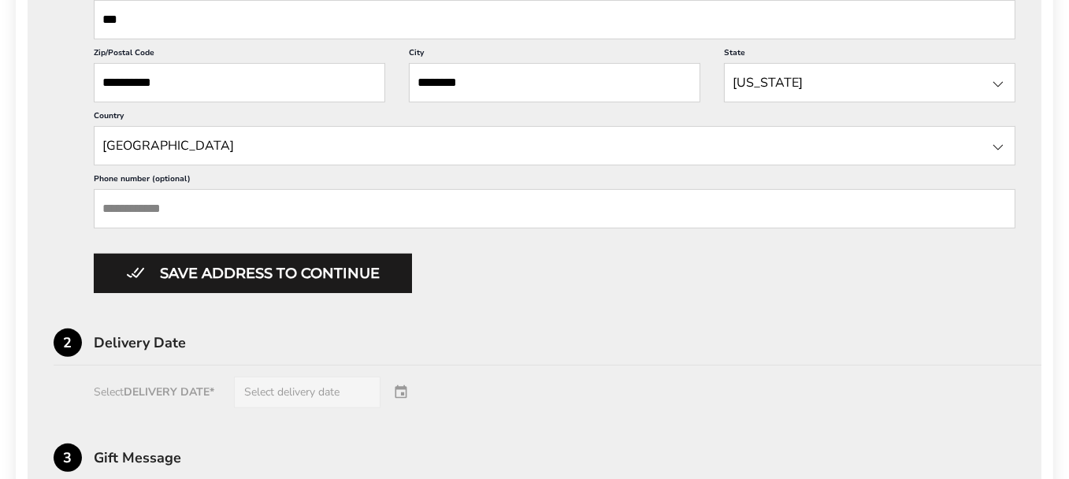
scroll to position [788, 0]
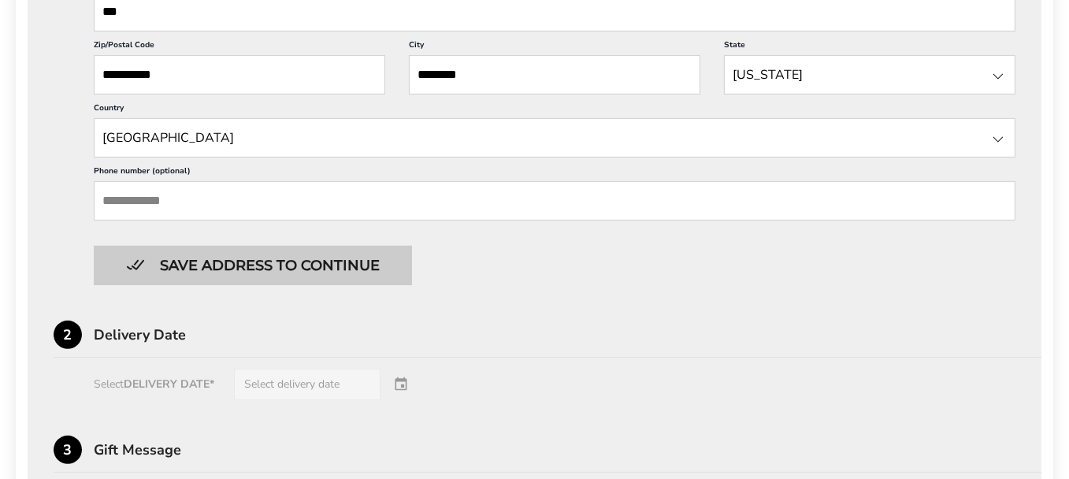
click at [173, 263] on button "Save address to continue" at bounding box center [253, 265] width 318 height 39
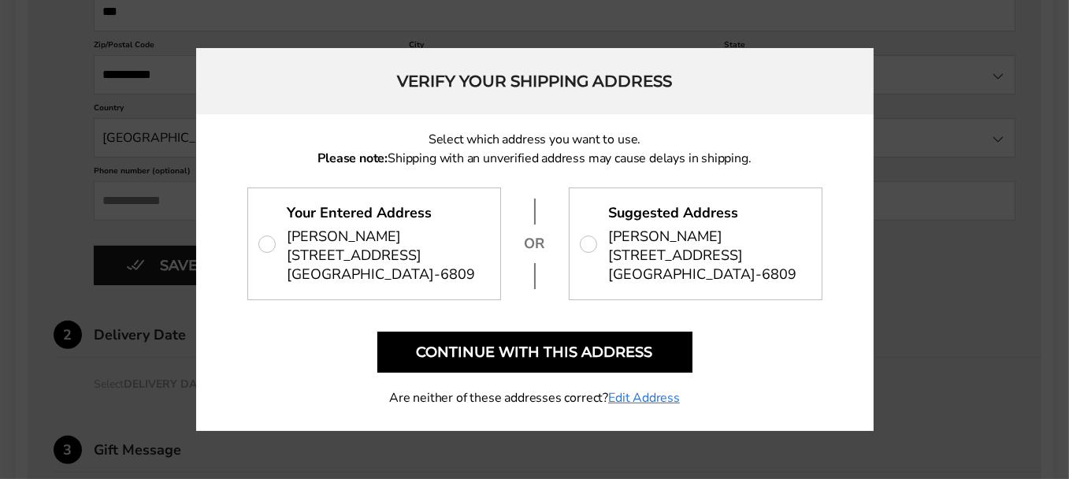
click at [589, 242] on p "Suggested Address John Cherrington 1002 LAKE ST S, 204 KIRKLAND, WA 98033-6809" at bounding box center [696, 243] width 252 height 111
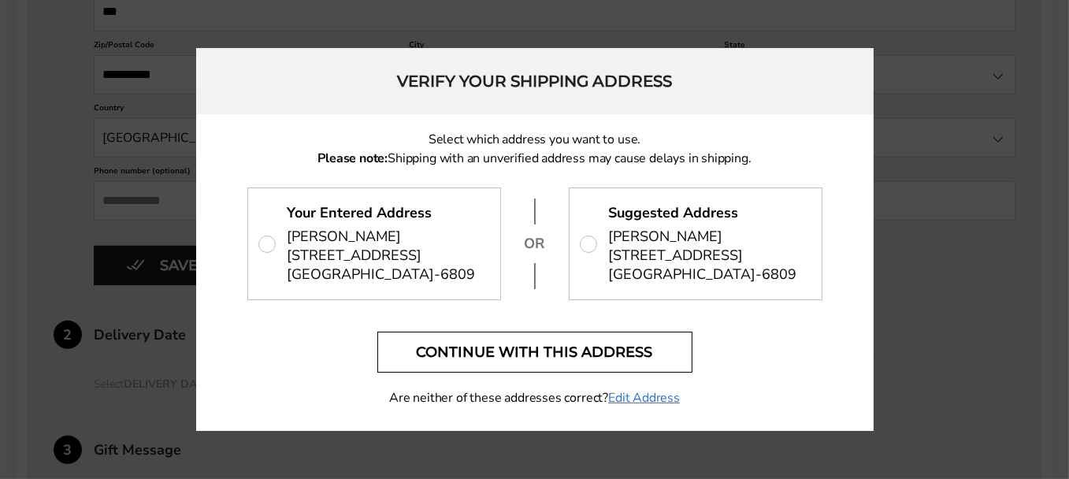
click at [541, 354] on button "Continue with this address" at bounding box center [534, 352] width 315 height 41
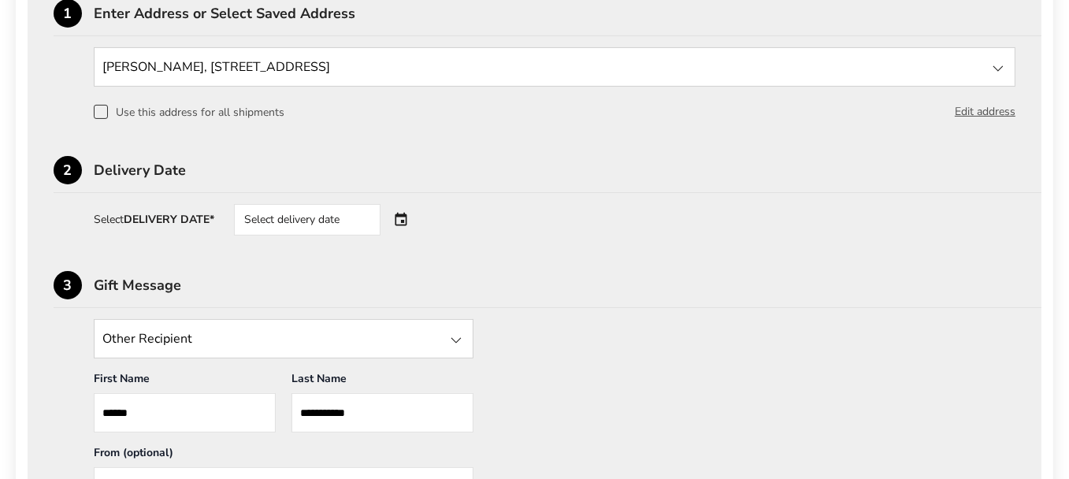
scroll to position [507, 0]
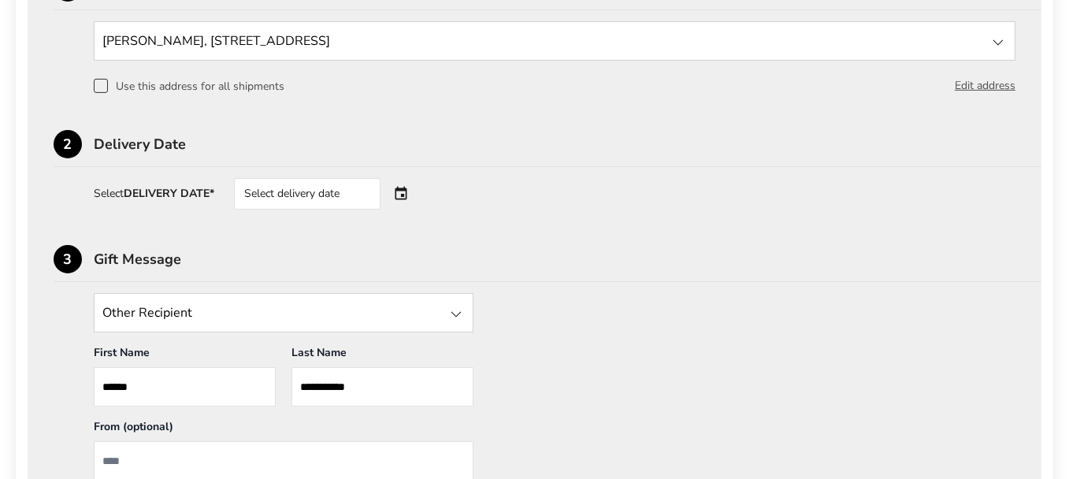
click at [330, 192] on div "Select delivery date" at bounding box center [307, 194] width 147 height 32
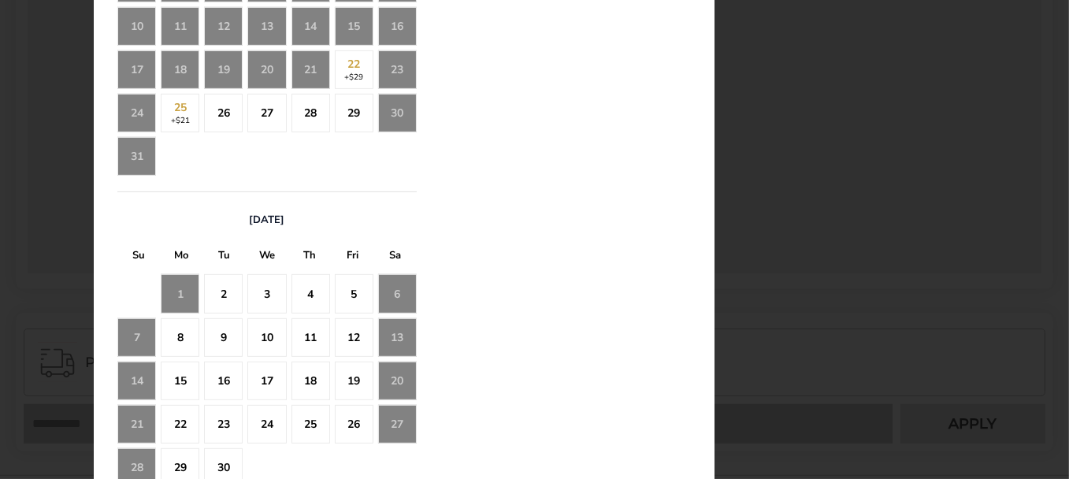
scroll to position [979, 0]
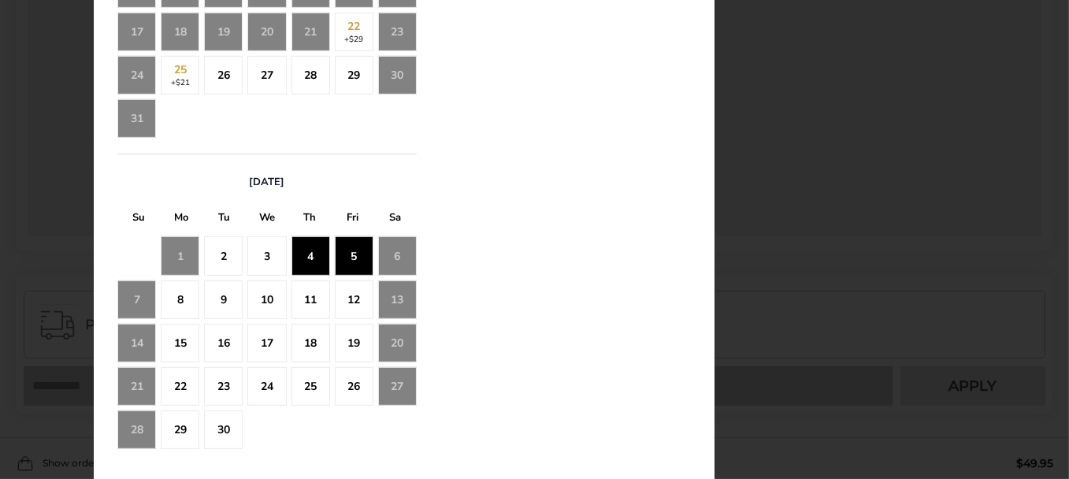
click at [352, 257] on div "5" at bounding box center [354, 255] width 39 height 39
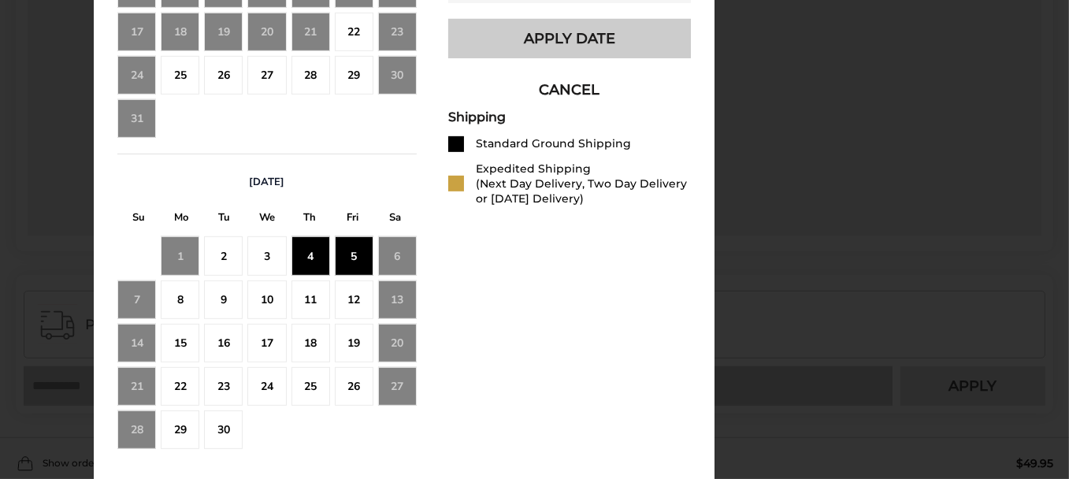
click at [535, 54] on button "Apply Date" at bounding box center [569, 38] width 243 height 39
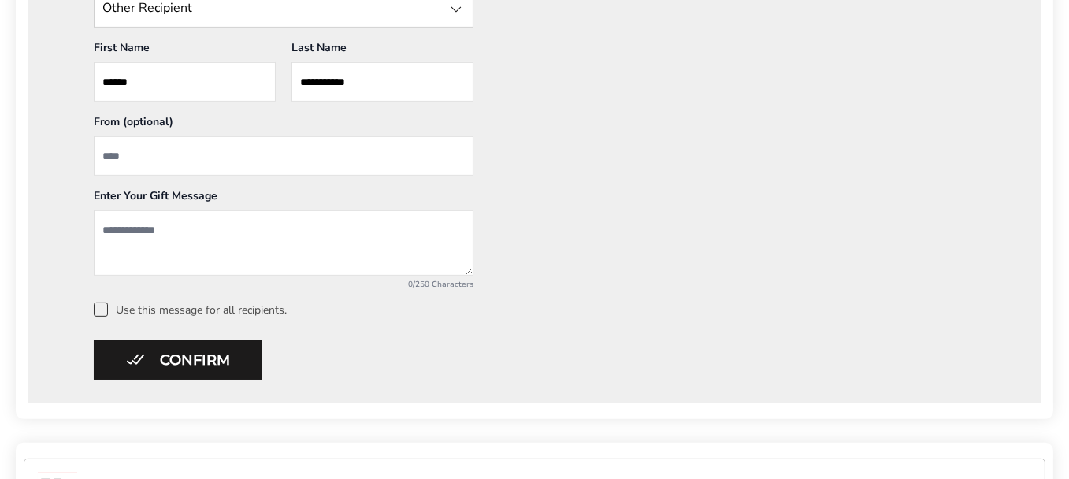
scroll to position [822, 0]
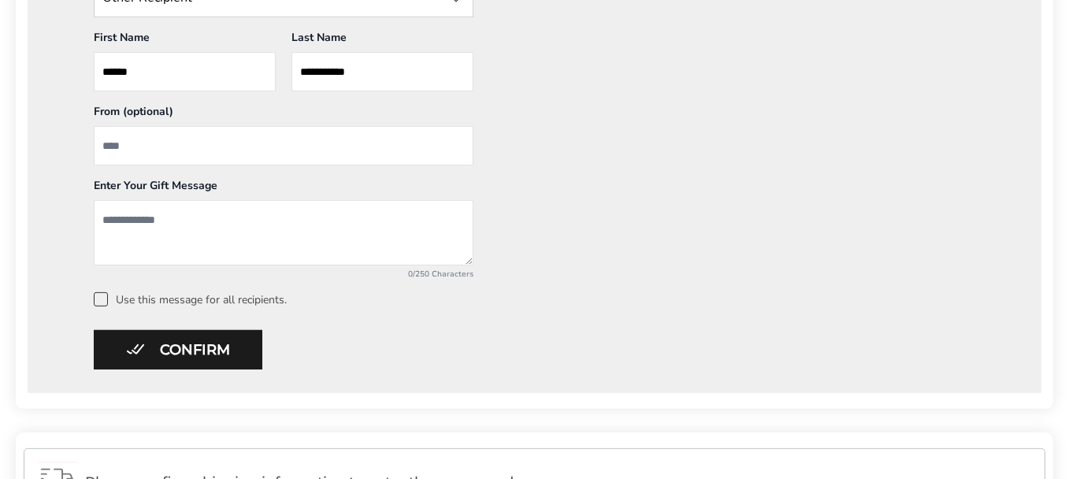
click at [133, 142] on input "From" at bounding box center [284, 145] width 380 height 39
type input "**********"
click at [122, 216] on textarea "Add a message" at bounding box center [284, 232] width 380 height 65
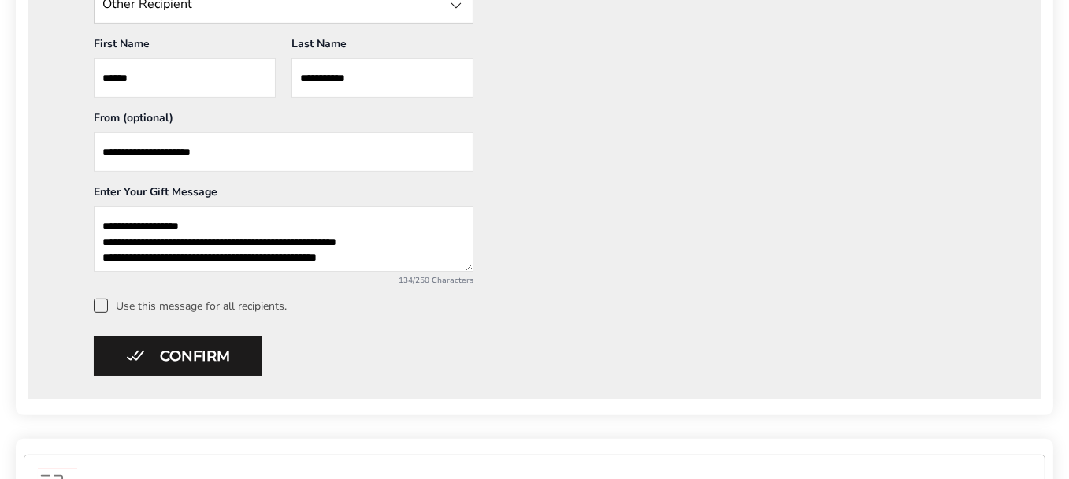
scroll to position [831, 0]
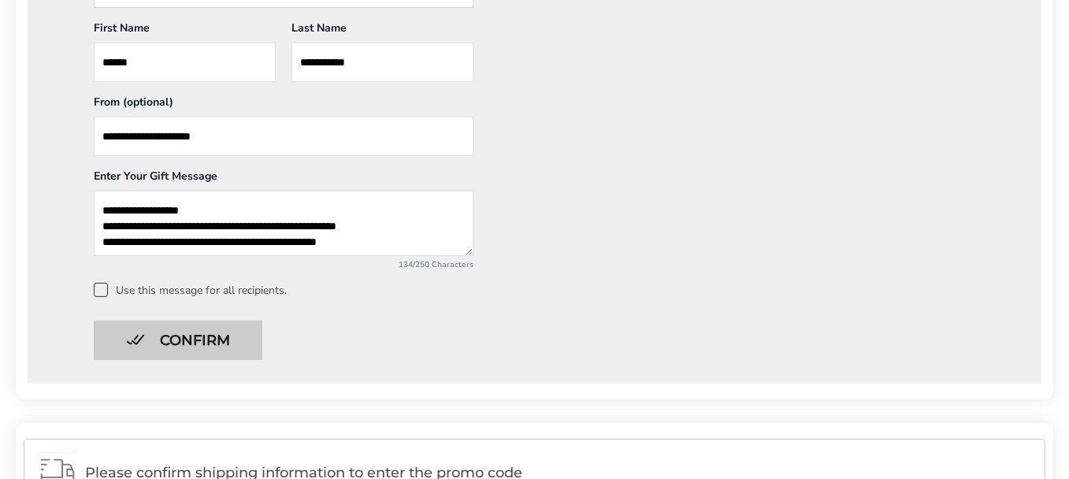
type textarea "**********"
click at [202, 336] on button "Confirm" at bounding box center [178, 340] width 169 height 39
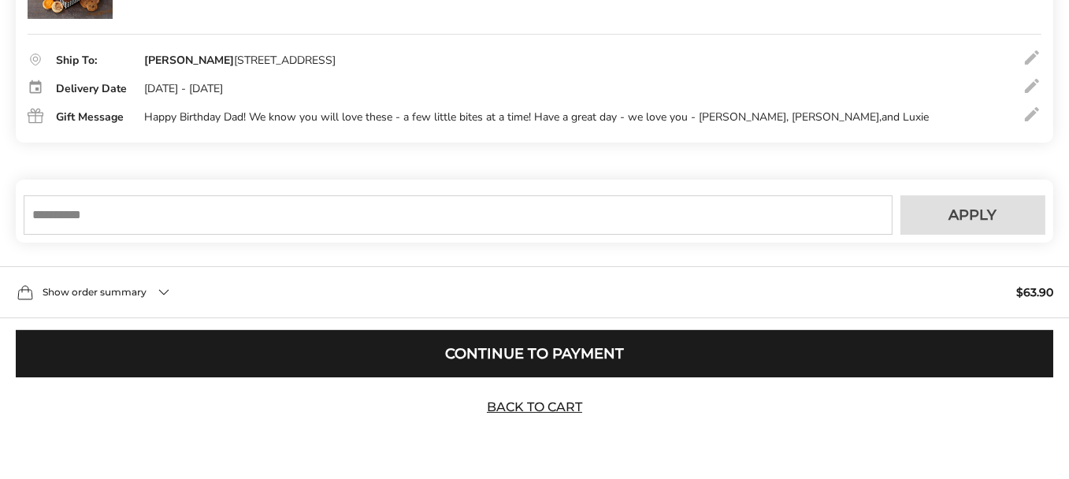
scroll to position [366, 0]
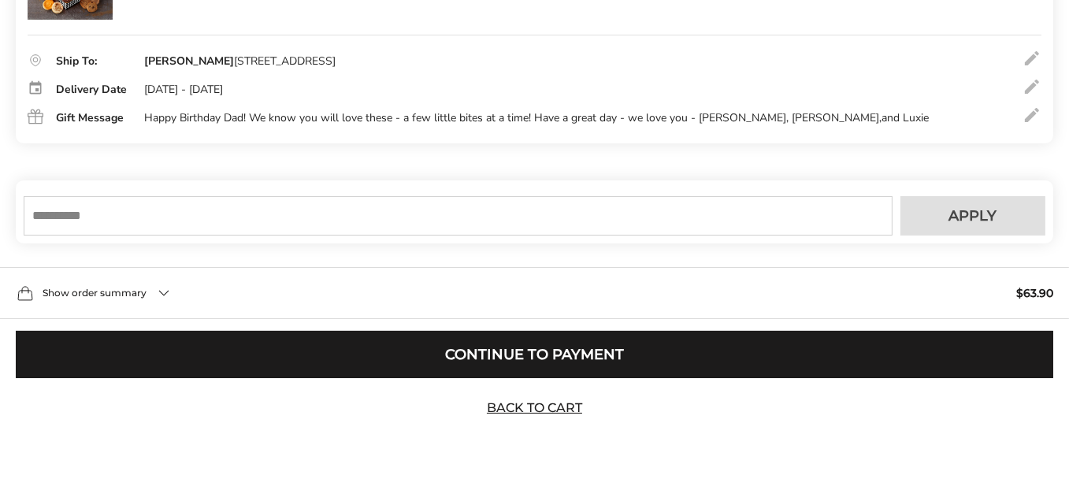
click at [132, 218] on input "text" at bounding box center [458, 215] width 869 height 39
type input "*****"
click at [975, 217] on span "Apply" at bounding box center [973, 216] width 48 height 14
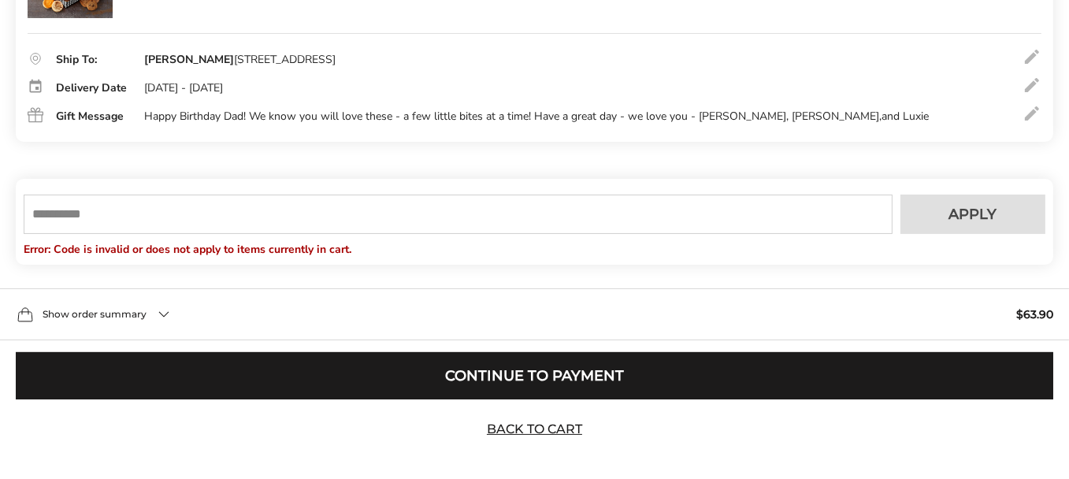
scroll to position [388, 0]
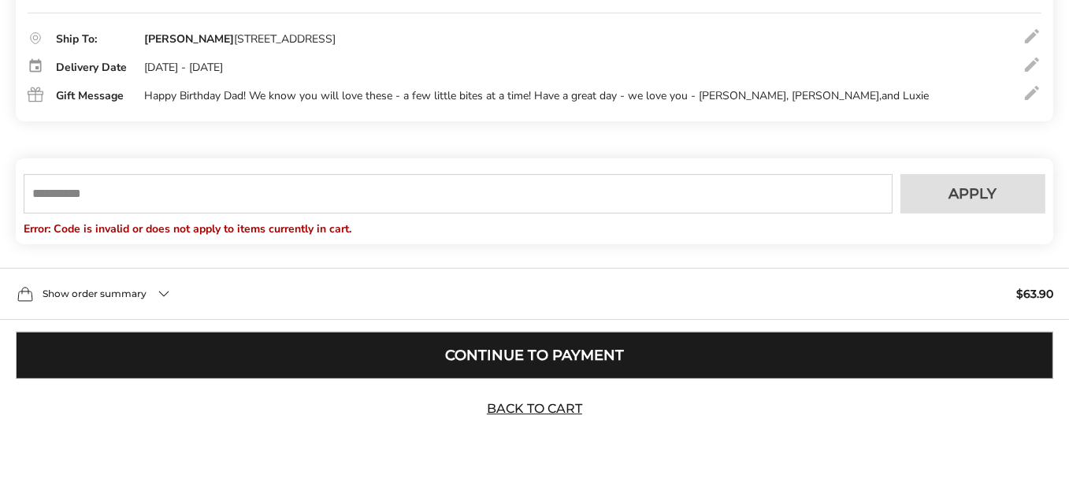
click at [540, 358] on button "Continue to Payment" at bounding box center [534, 355] width 1037 height 47
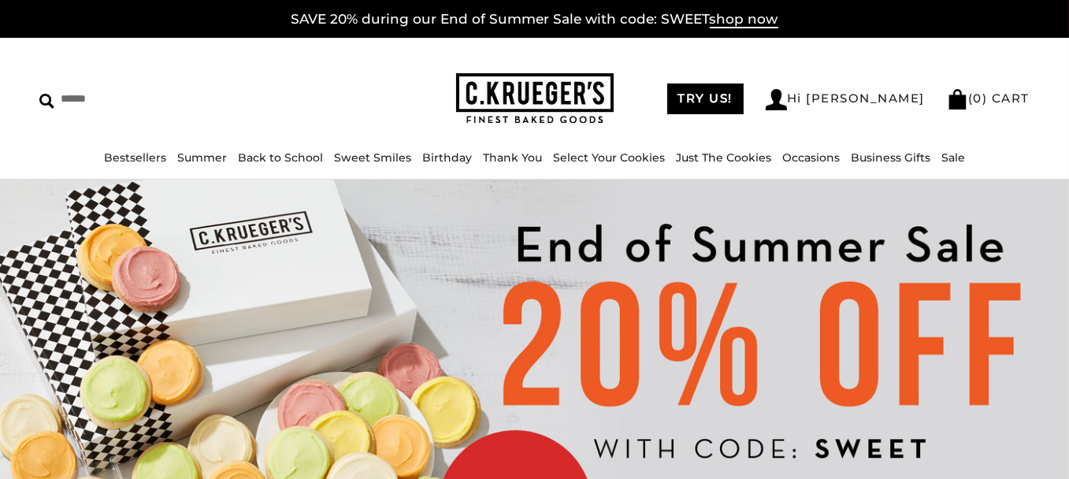
drag, startPoint x: 734, startPoint y: 106, endPoint x: 689, endPoint y: 89, distance: 47.9
